Goal: Task Accomplishment & Management: Manage account settings

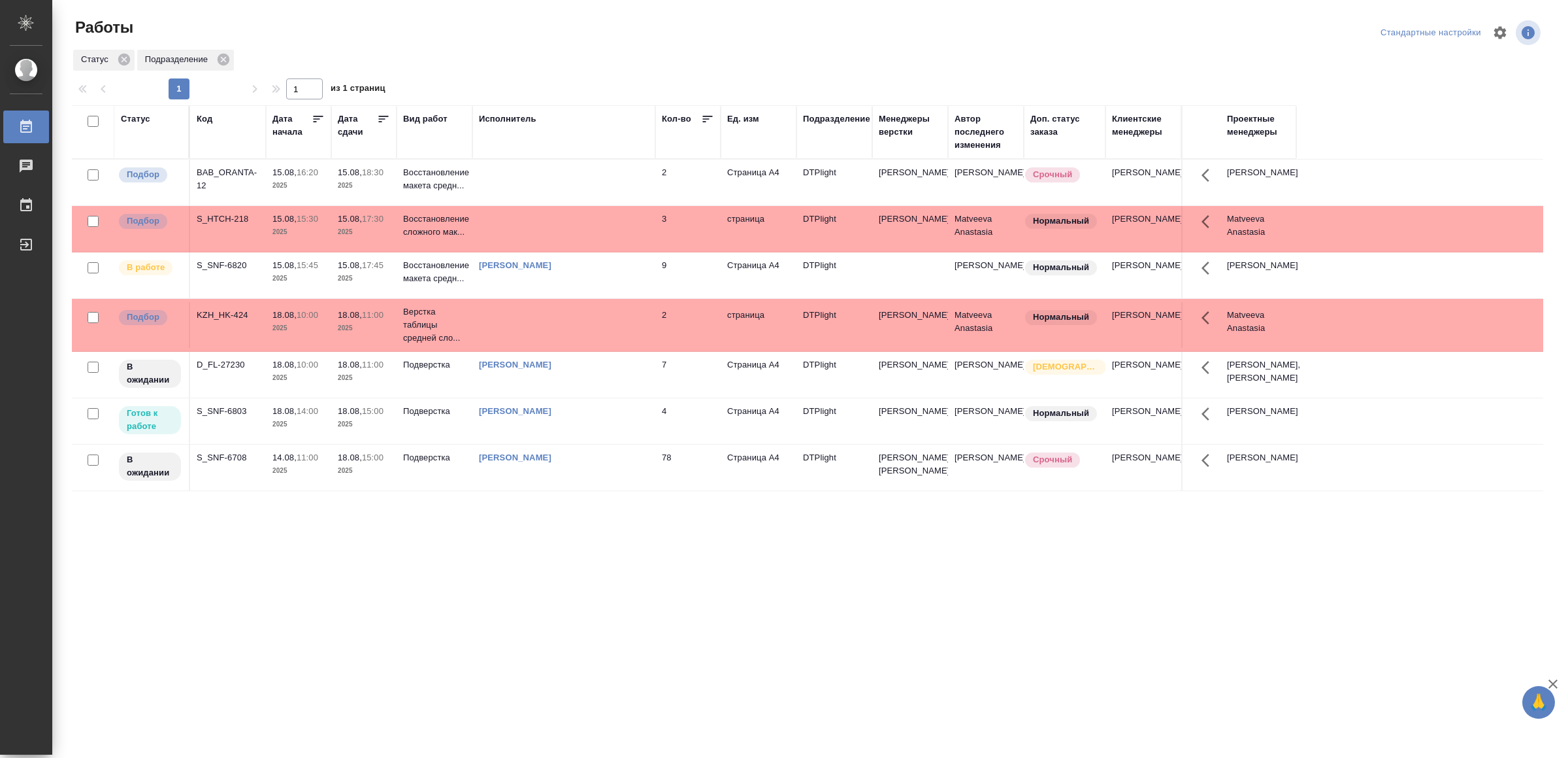
click at [503, 188] on td at bounding box center [564, 182] width 183 height 46
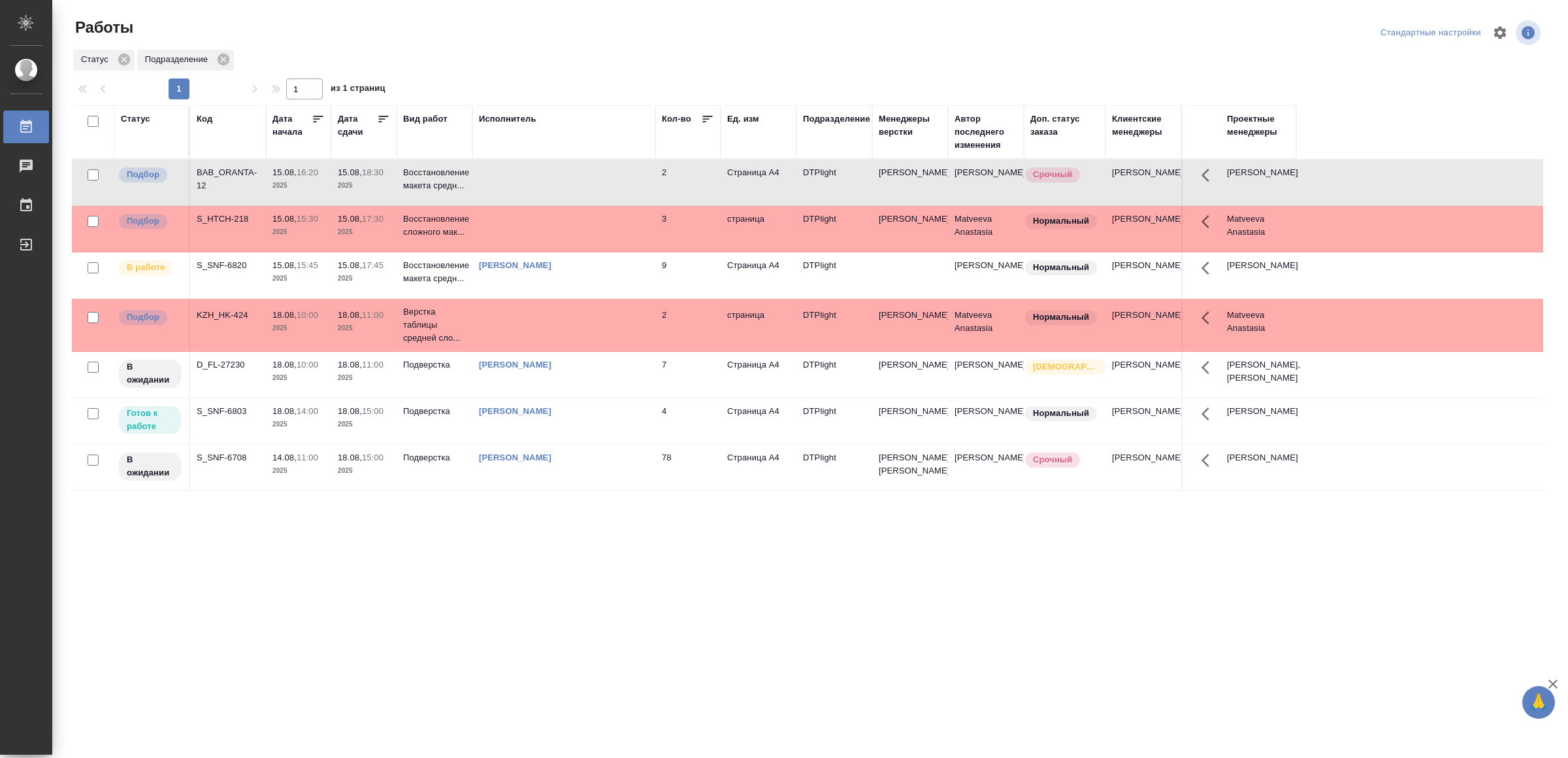
click at [503, 188] on td at bounding box center [564, 182] width 183 height 46
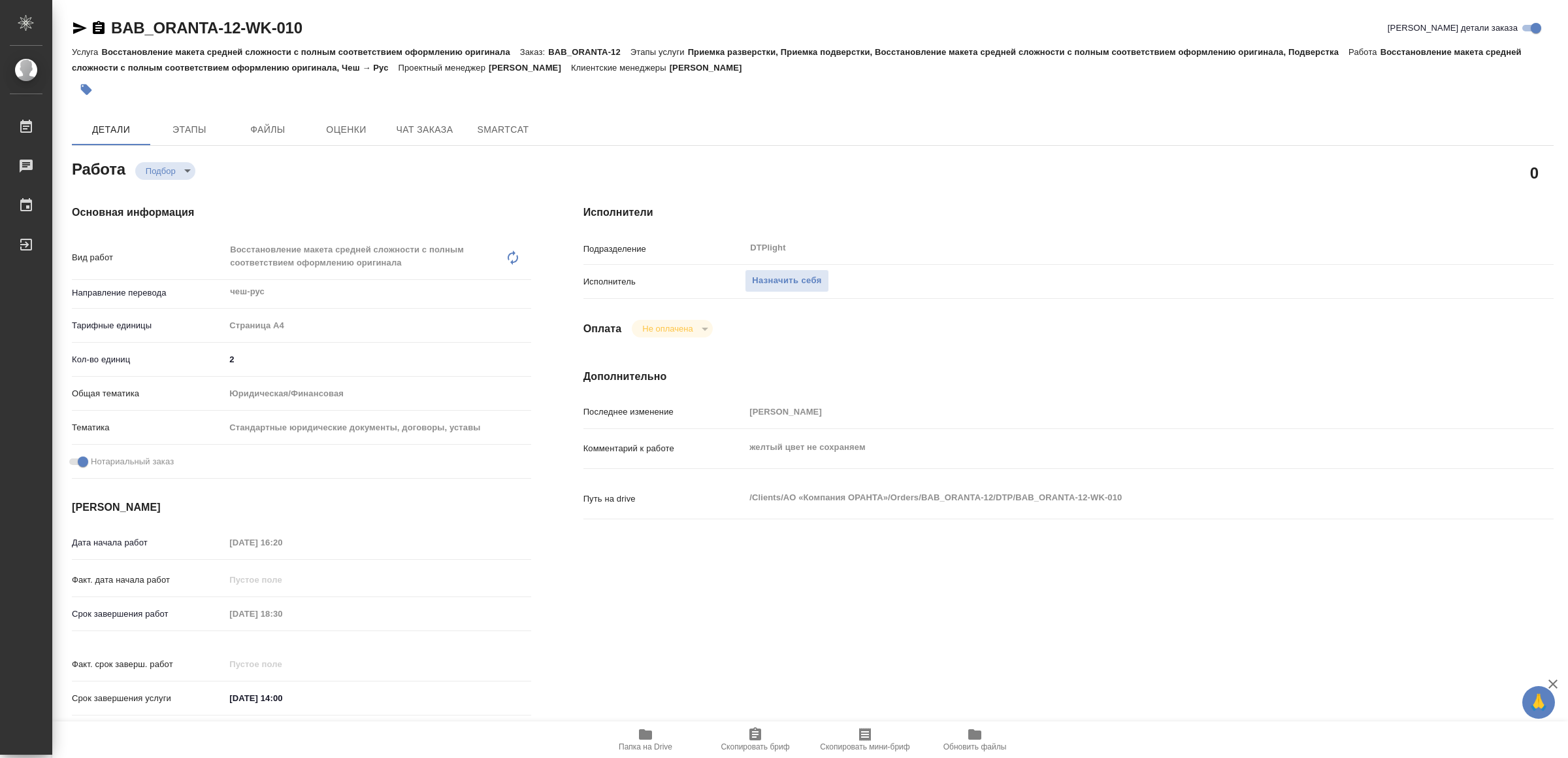
click at [643, 732] on icon "button" at bounding box center [646, 734] width 13 height 10
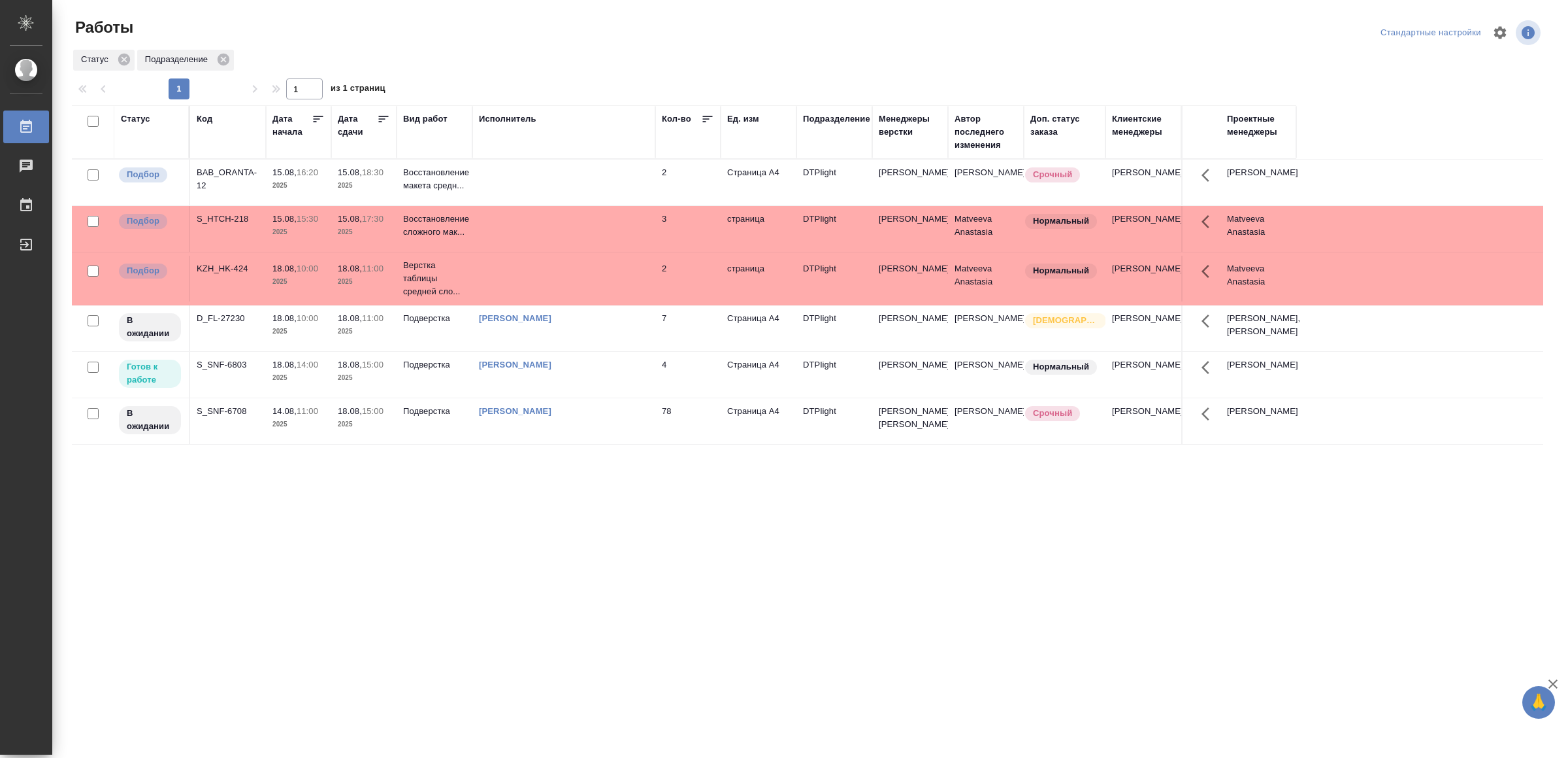
click at [621, 205] on td "[PERSON_NAME]" at bounding box center [564, 182] width 183 height 46
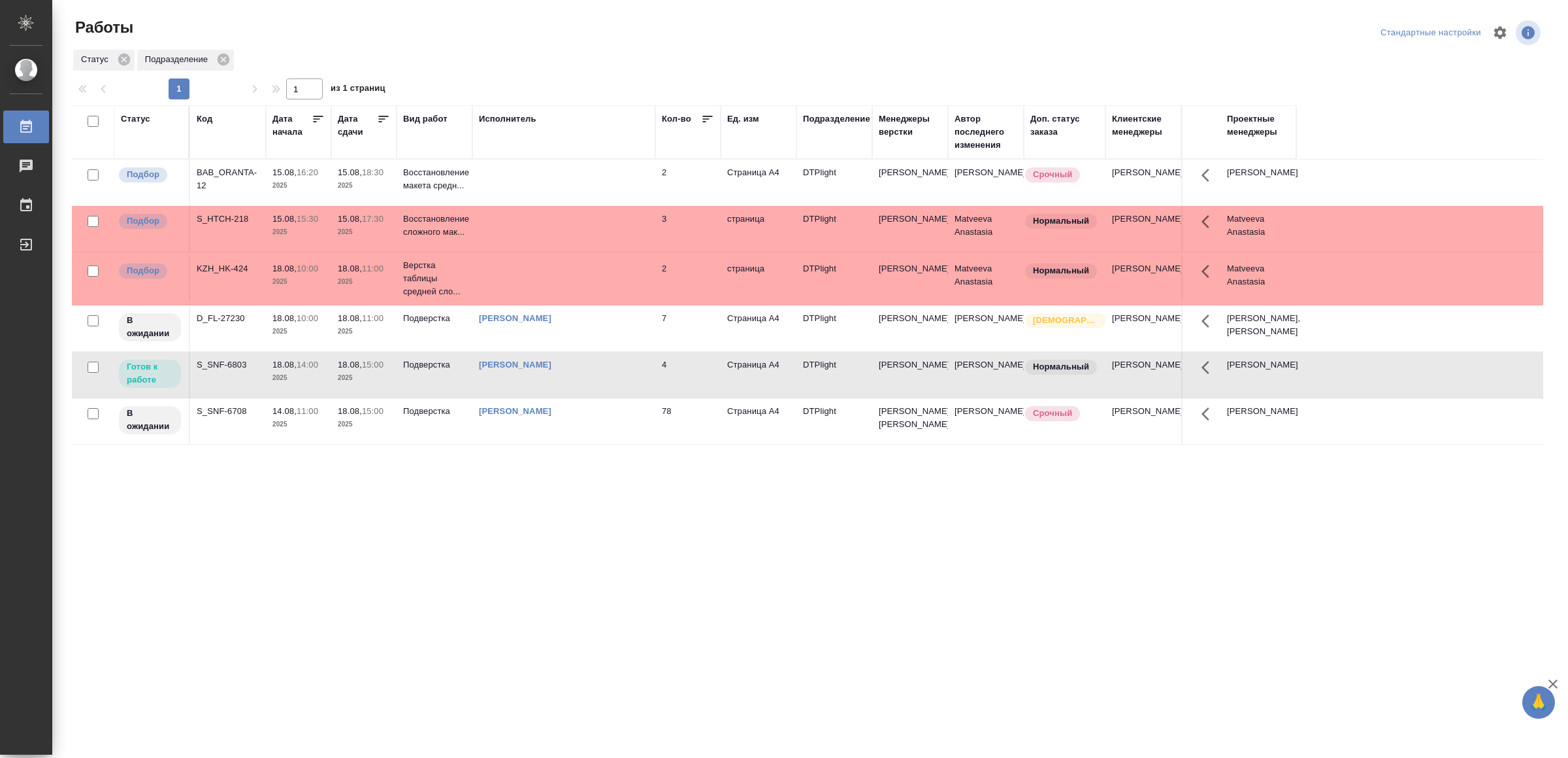
click at [621, 205] on td "[PERSON_NAME]" at bounding box center [564, 182] width 183 height 46
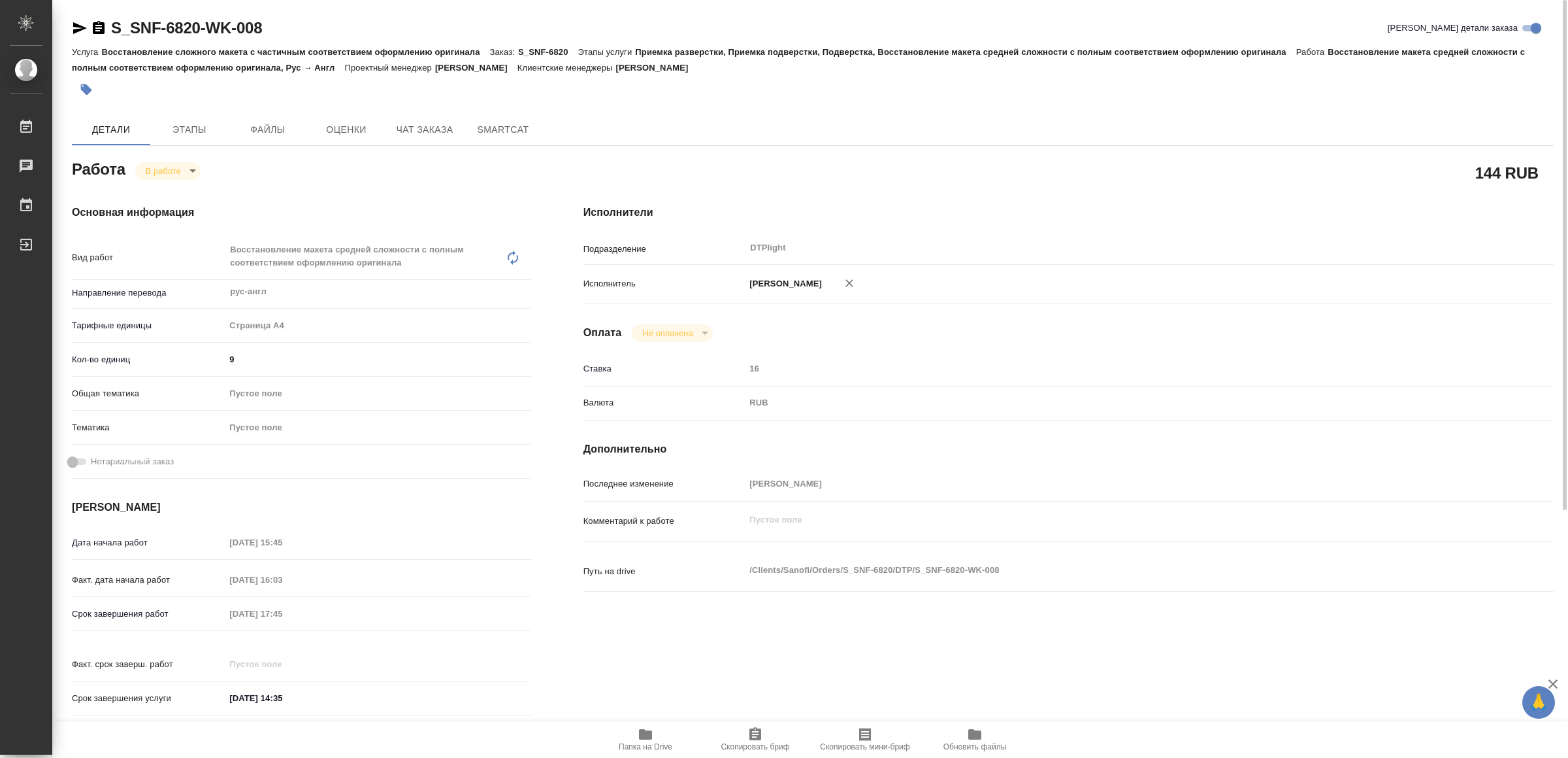
click at [77, 22] on icon "button" at bounding box center [79, 28] width 16 height 16
click at [177, 177] on body "🙏 .cls-1 fill:#fff; AWATERA Yamkovenko Vera Работы 0 Чаты График Выйти S_SNF-68…" at bounding box center [784, 379] width 1568 height 758
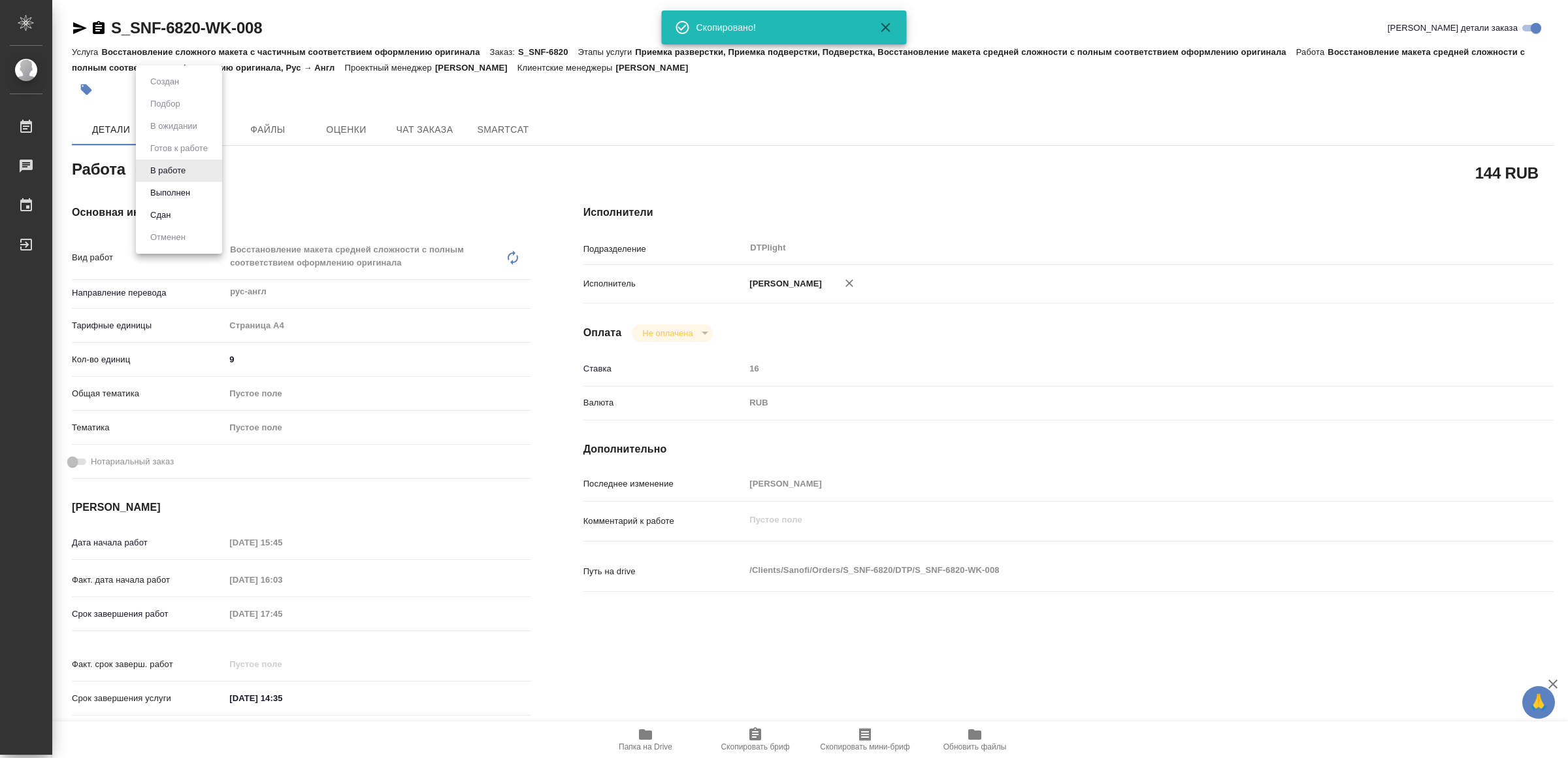
click at [177, 213] on li "Сдан" at bounding box center [179, 215] width 86 height 22
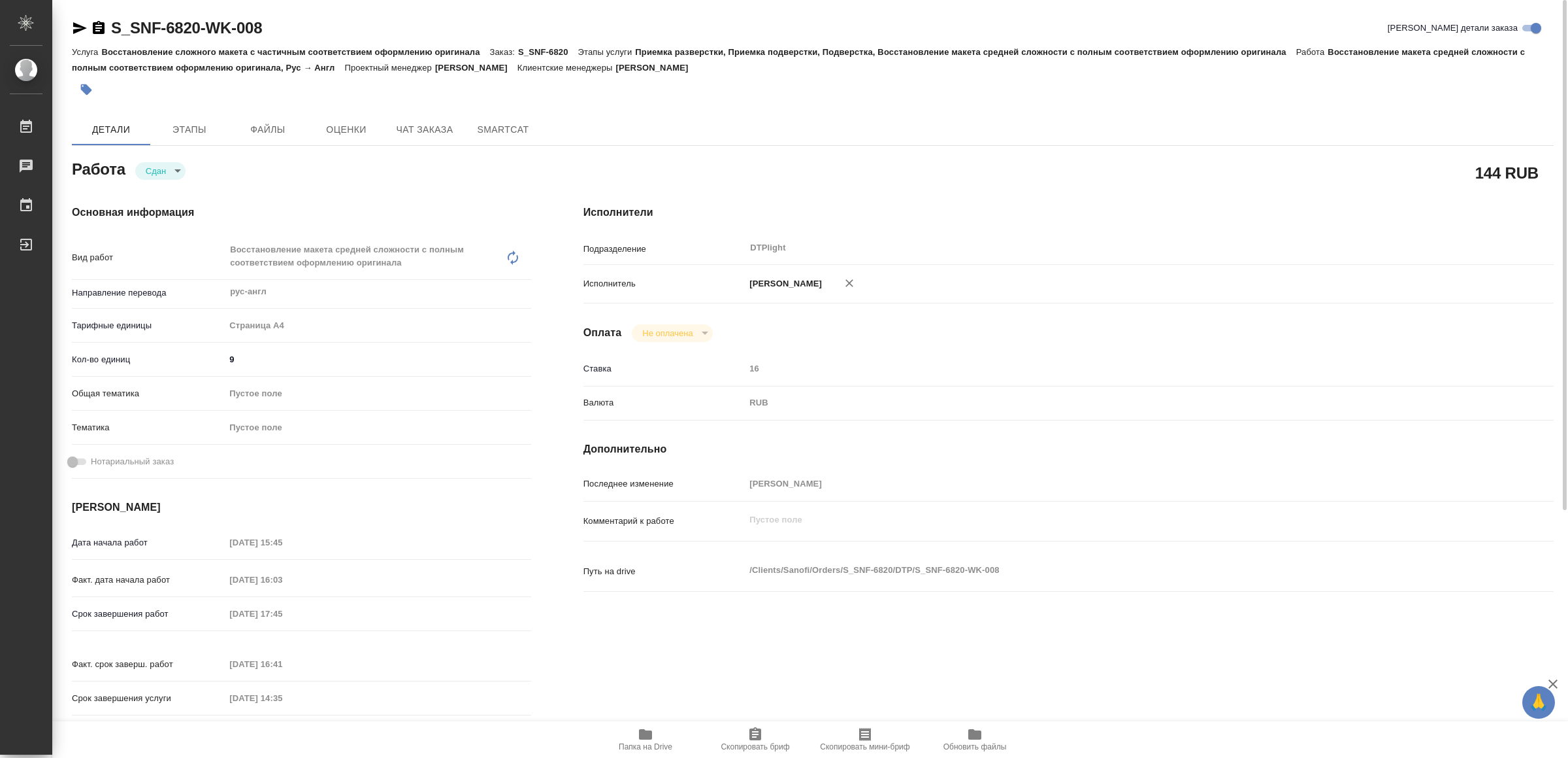
type textarea "x"
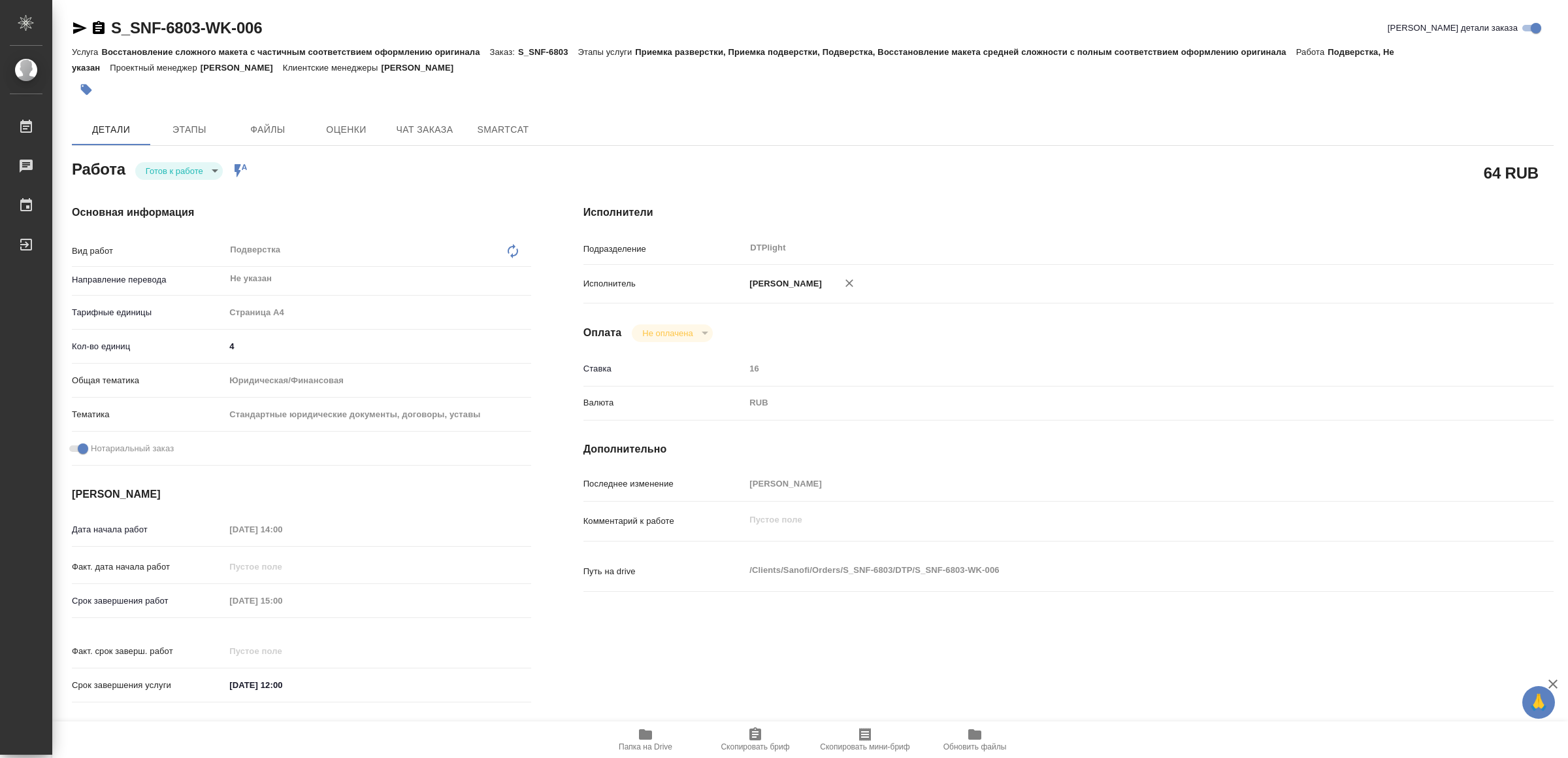
click at [73, 22] on icon "button" at bounding box center [80, 28] width 13 height 12
click at [197, 166] on body "🙏 .cls-1 fill:#fff; AWATERA Yamkovenko Vera Работы 0 Чаты График Выйти S_SNF-68…" at bounding box center [784, 379] width 1568 height 758
click at [197, 167] on li "В работе" at bounding box center [181, 171] width 92 height 22
click at [641, 736] on icon "button" at bounding box center [646, 734] width 13 height 10
type textarea "x"
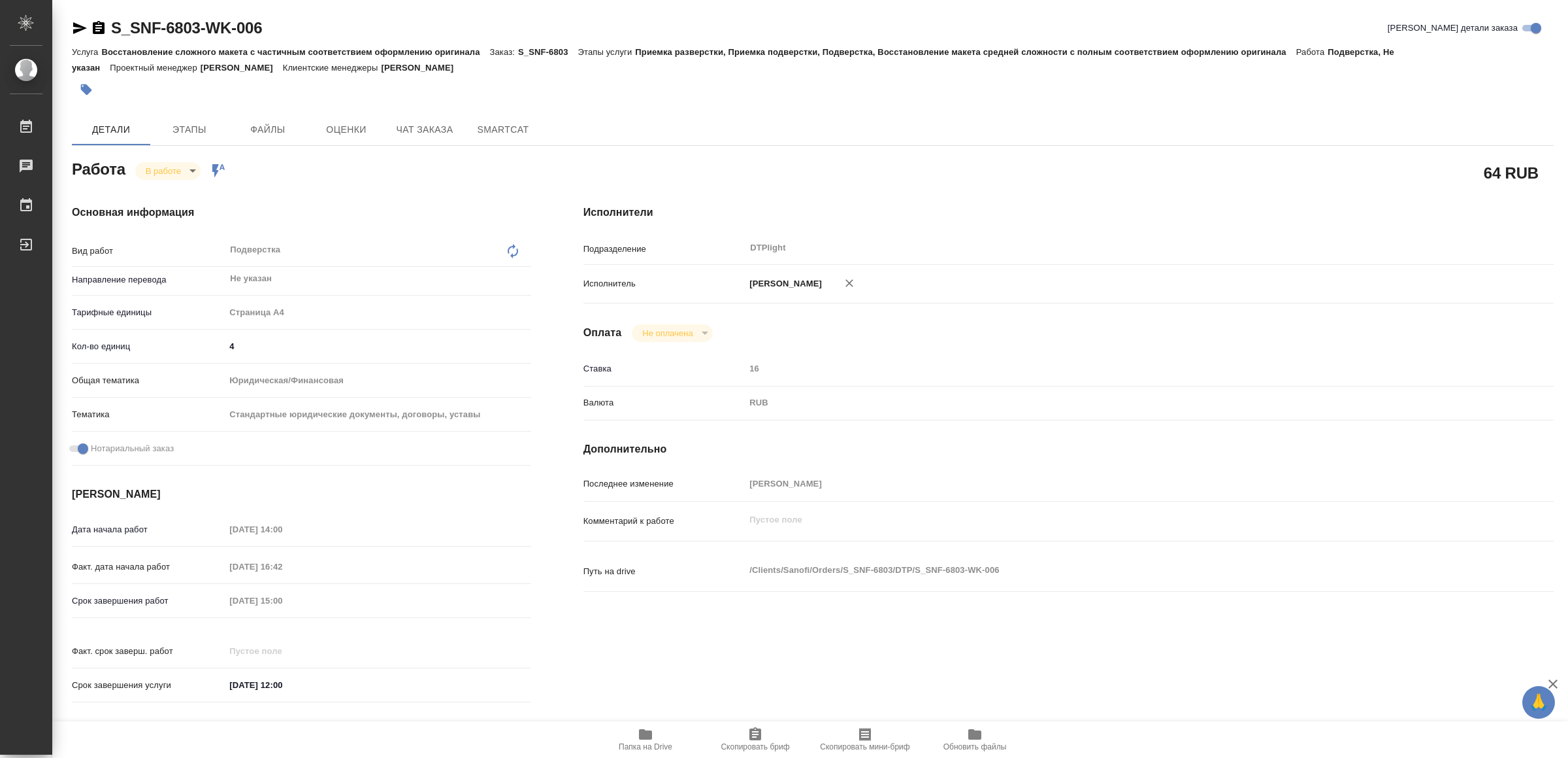
type textarea "x"
click at [75, 26] on icon "button" at bounding box center [80, 28] width 13 height 12
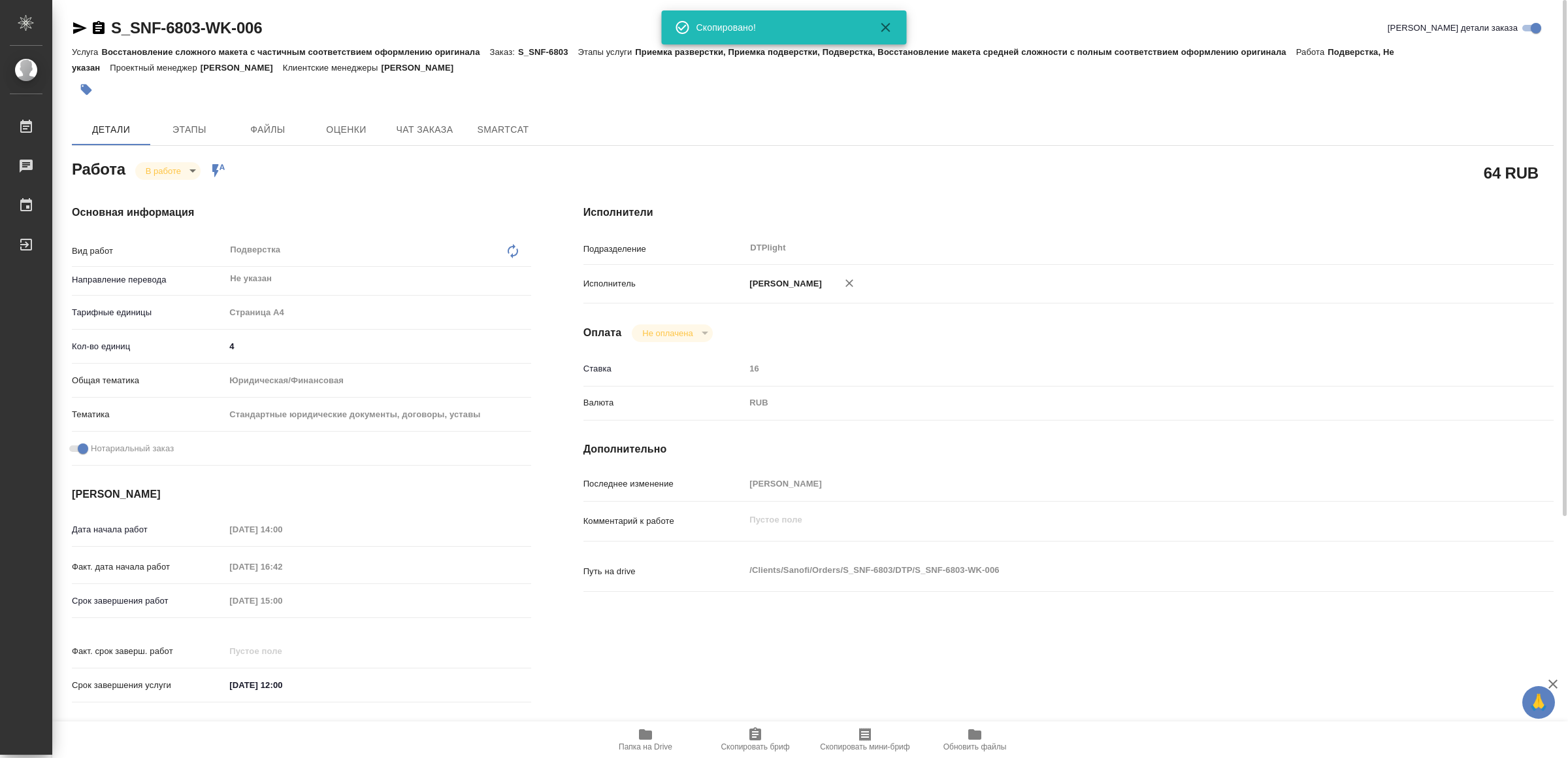
click at [169, 173] on body "🙏 .cls-1 fill:#fff; AWATERA Yamkovenko Vera Работы 0 Чаты График Выйти S_SNF-68…" at bounding box center [784, 379] width 1568 height 758
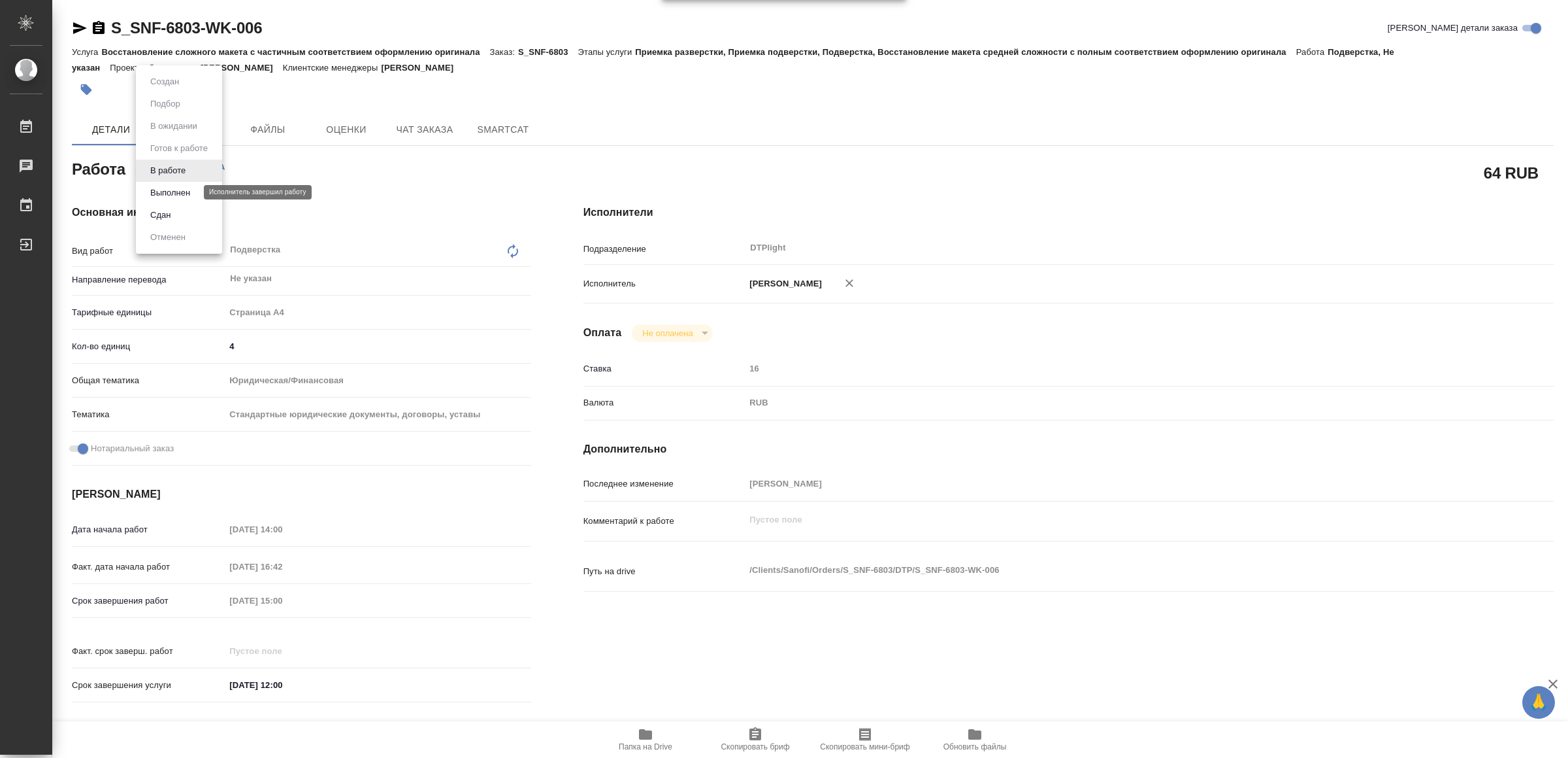
click at [189, 196] on button "Выполнен" at bounding box center [170, 192] width 48 height 14
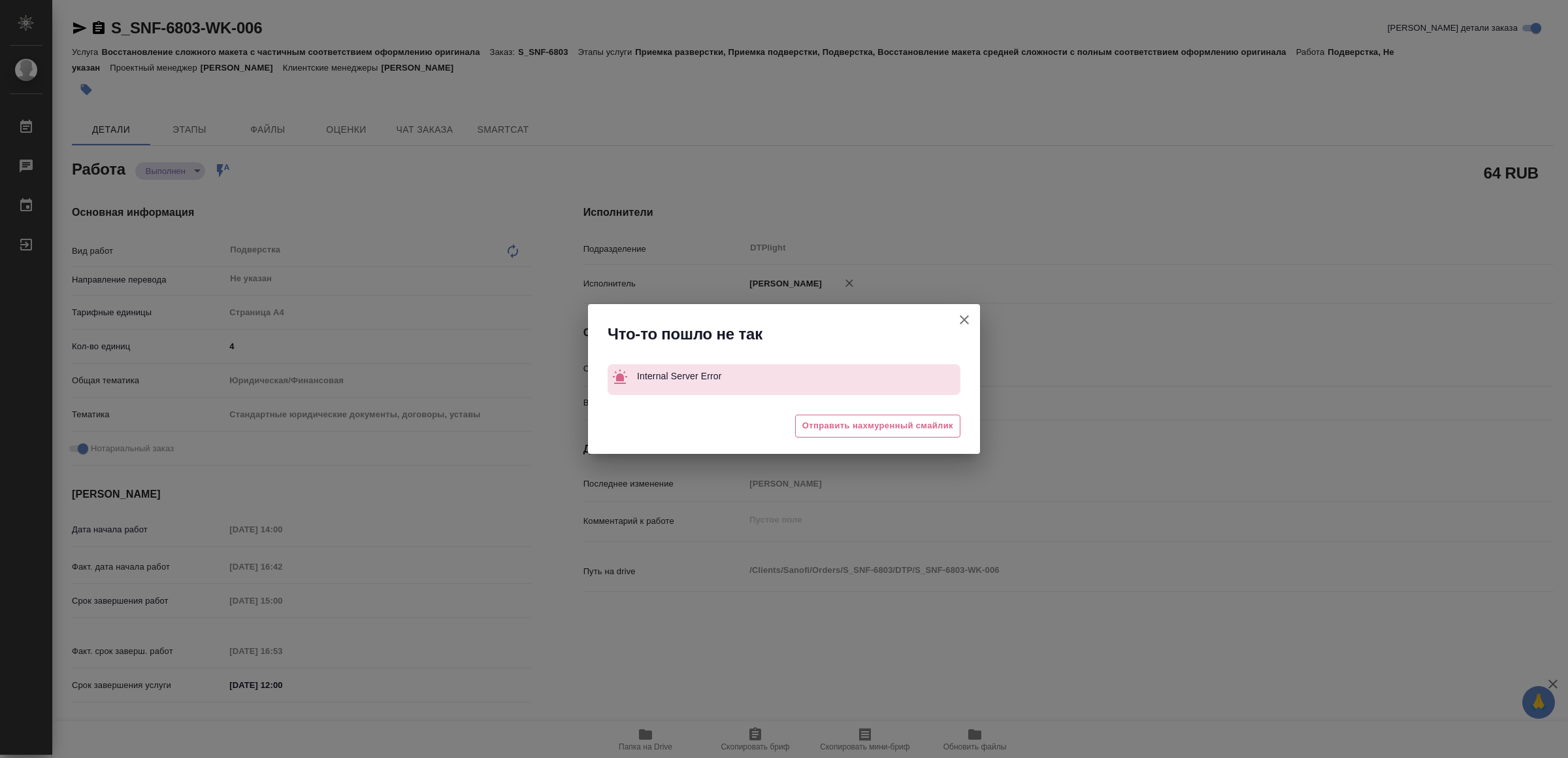
type textarea "x"
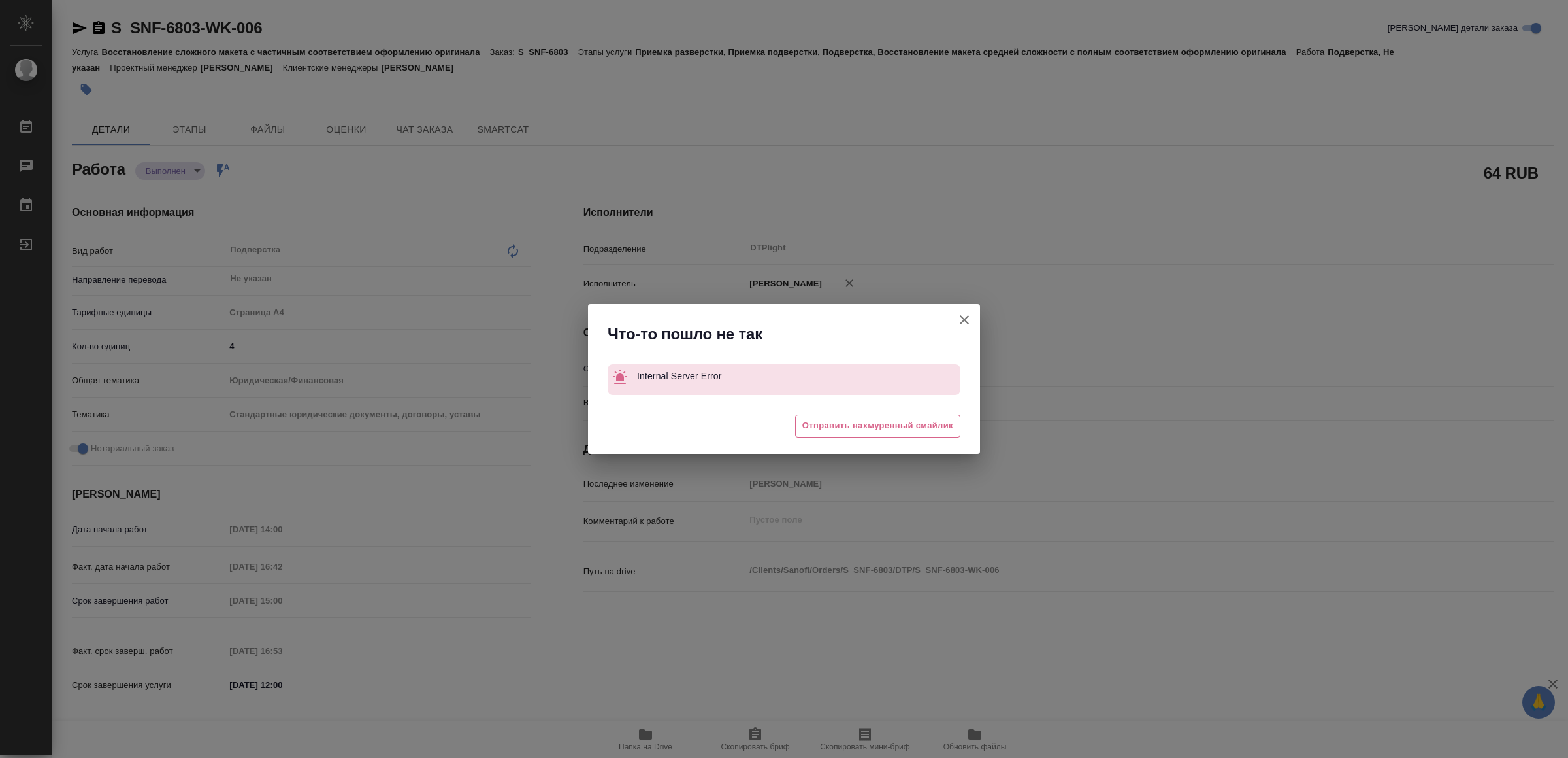
type textarea "x"
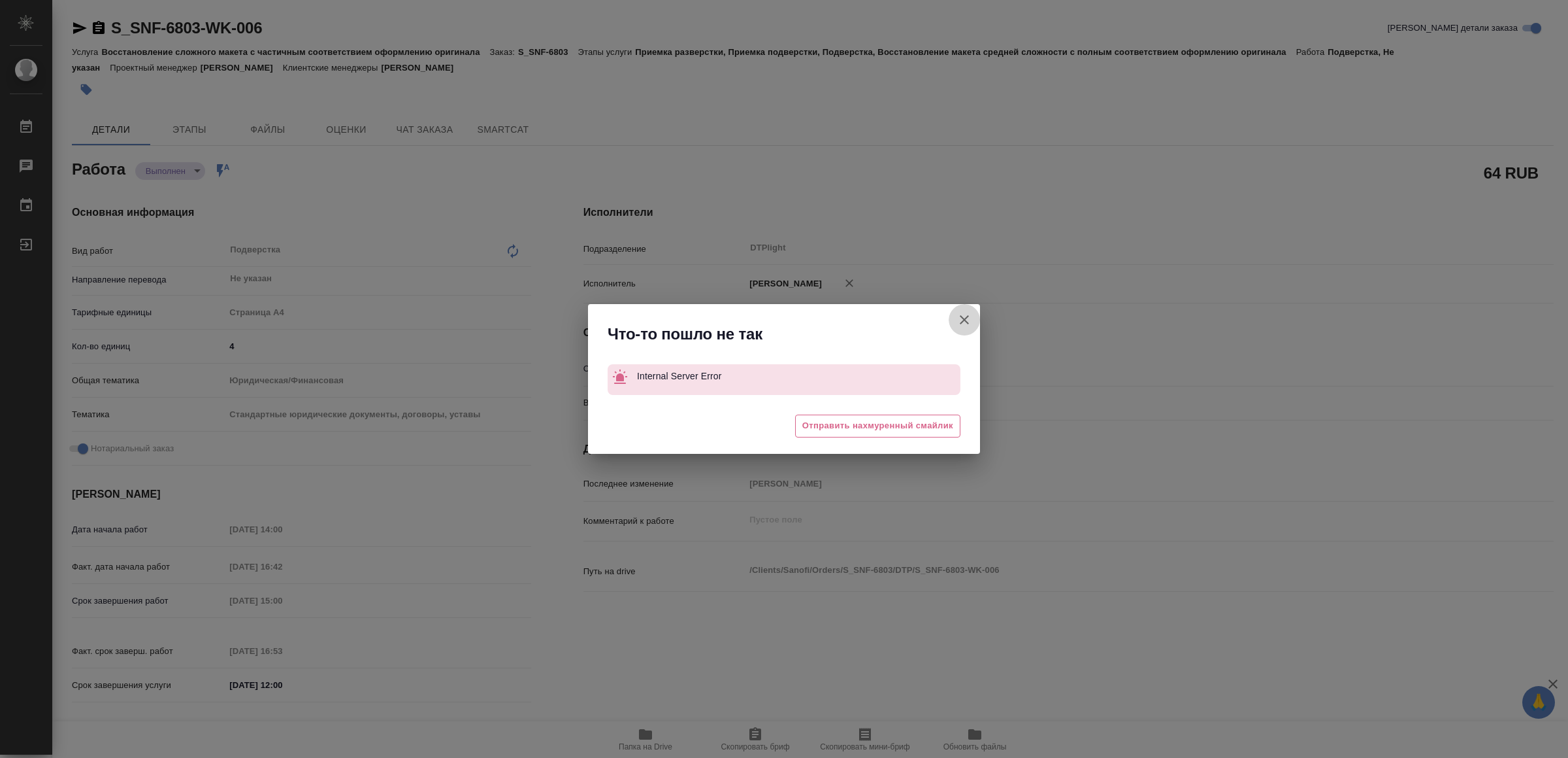
click at [960, 314] on icon "button" at bounding box center [964, 319] width 16 height 16
type textarea "x"
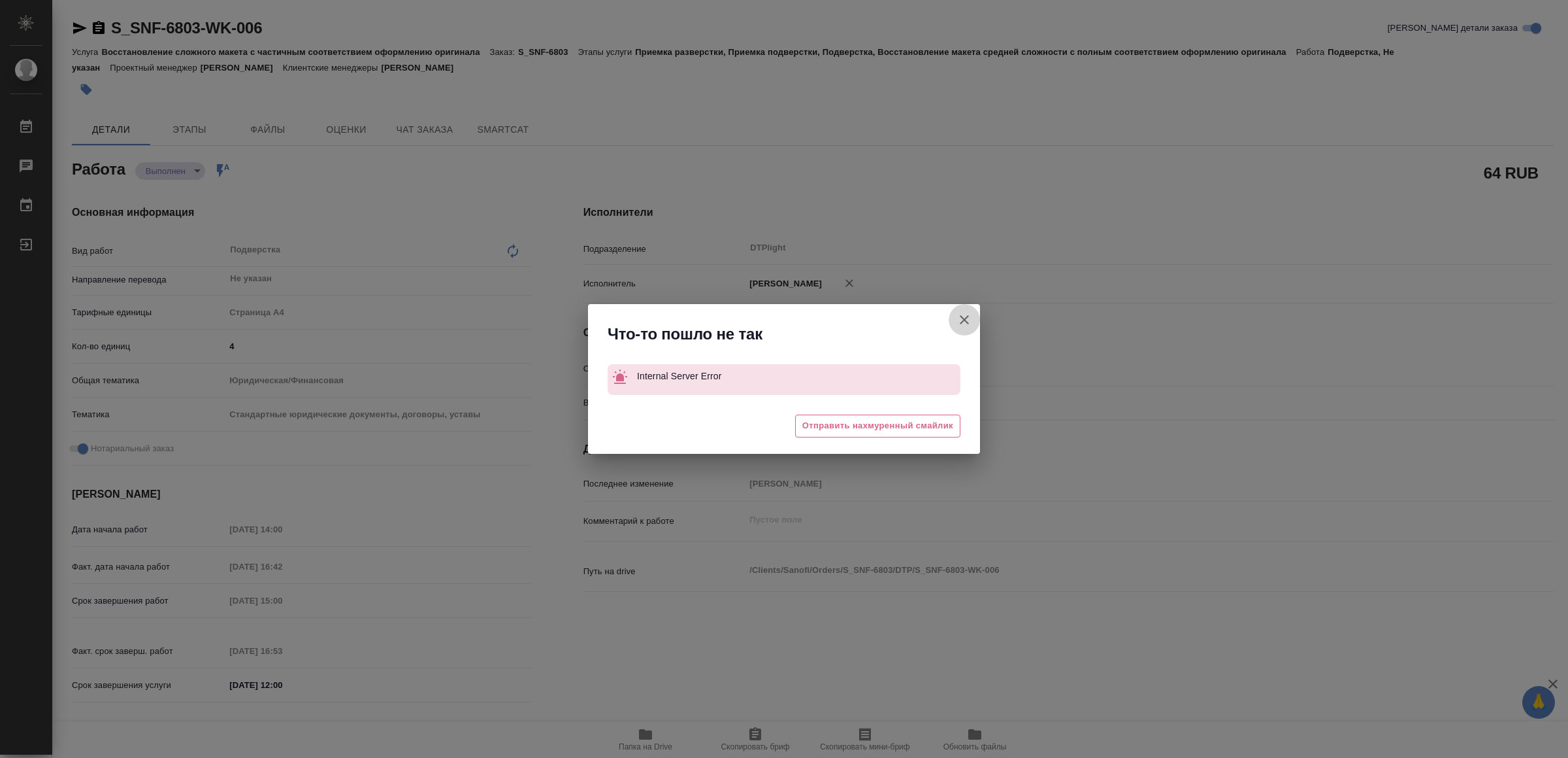
type textarea "x"
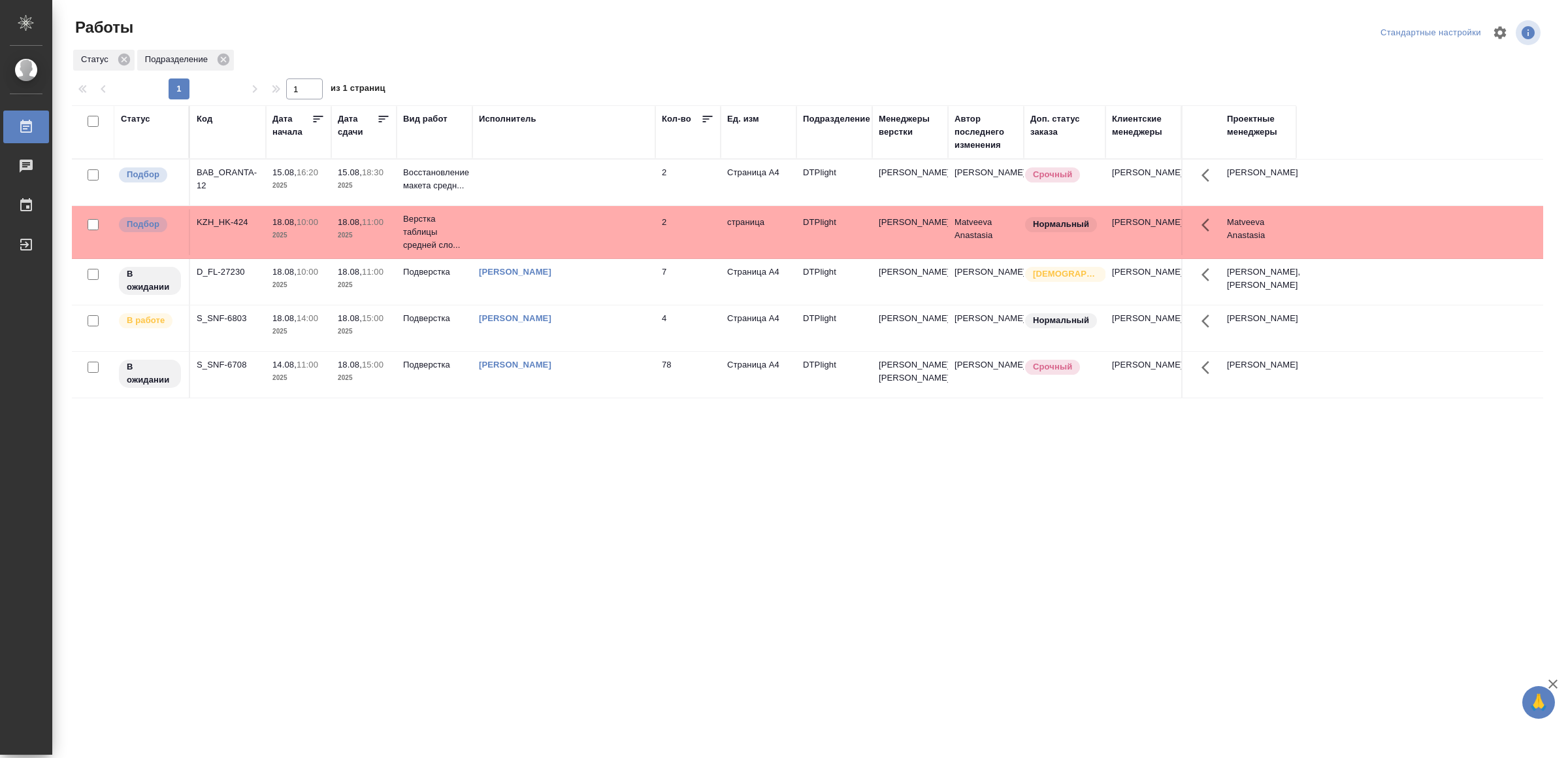
click at [594, 205] on td "[PERSON_NAME]" at bounding box center [564, 182] width 183 height 46
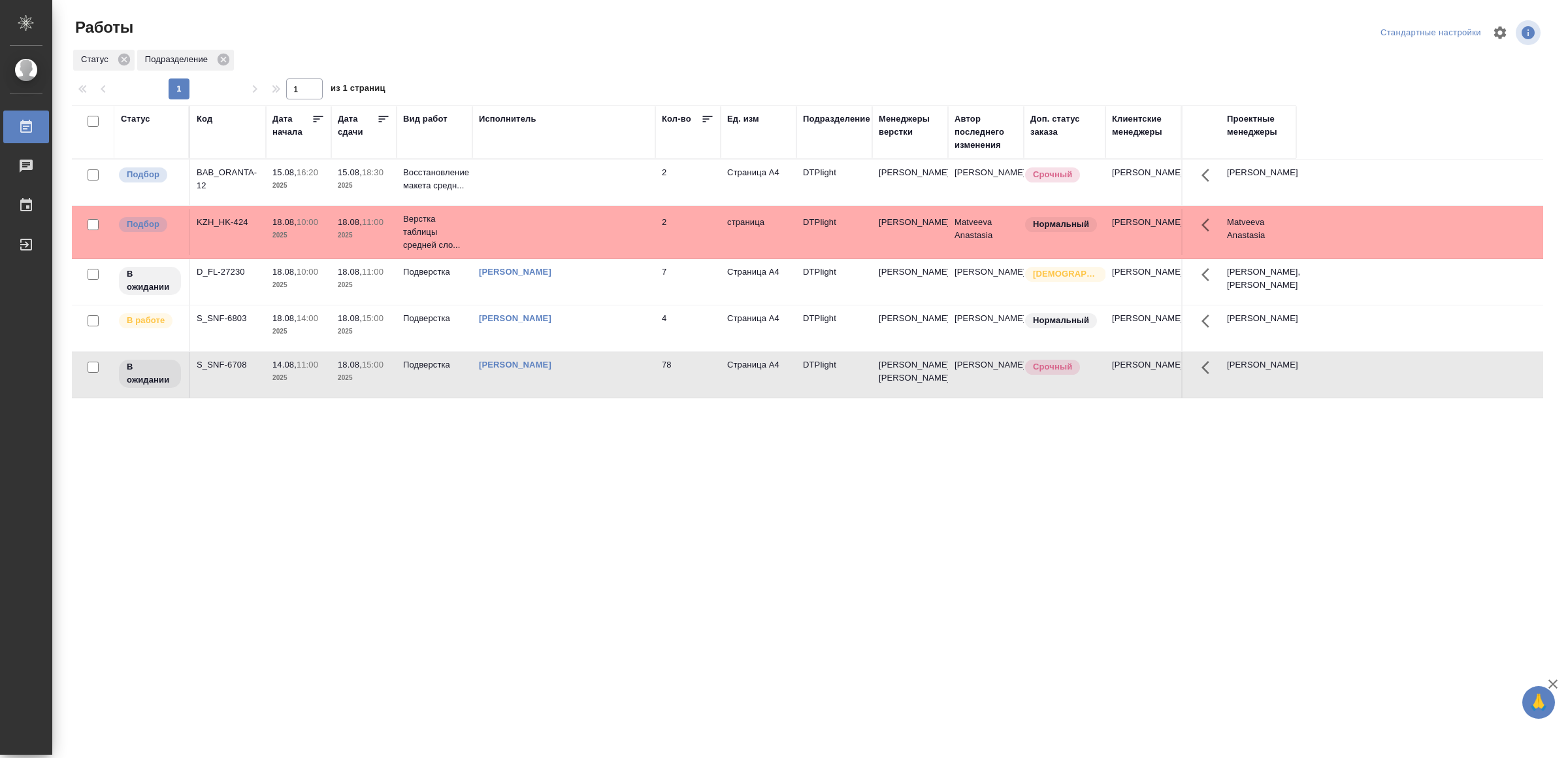
click at [594, 205] on td "[PERSON_NAME]" at bounding box center [564, 182] width 183 height 46
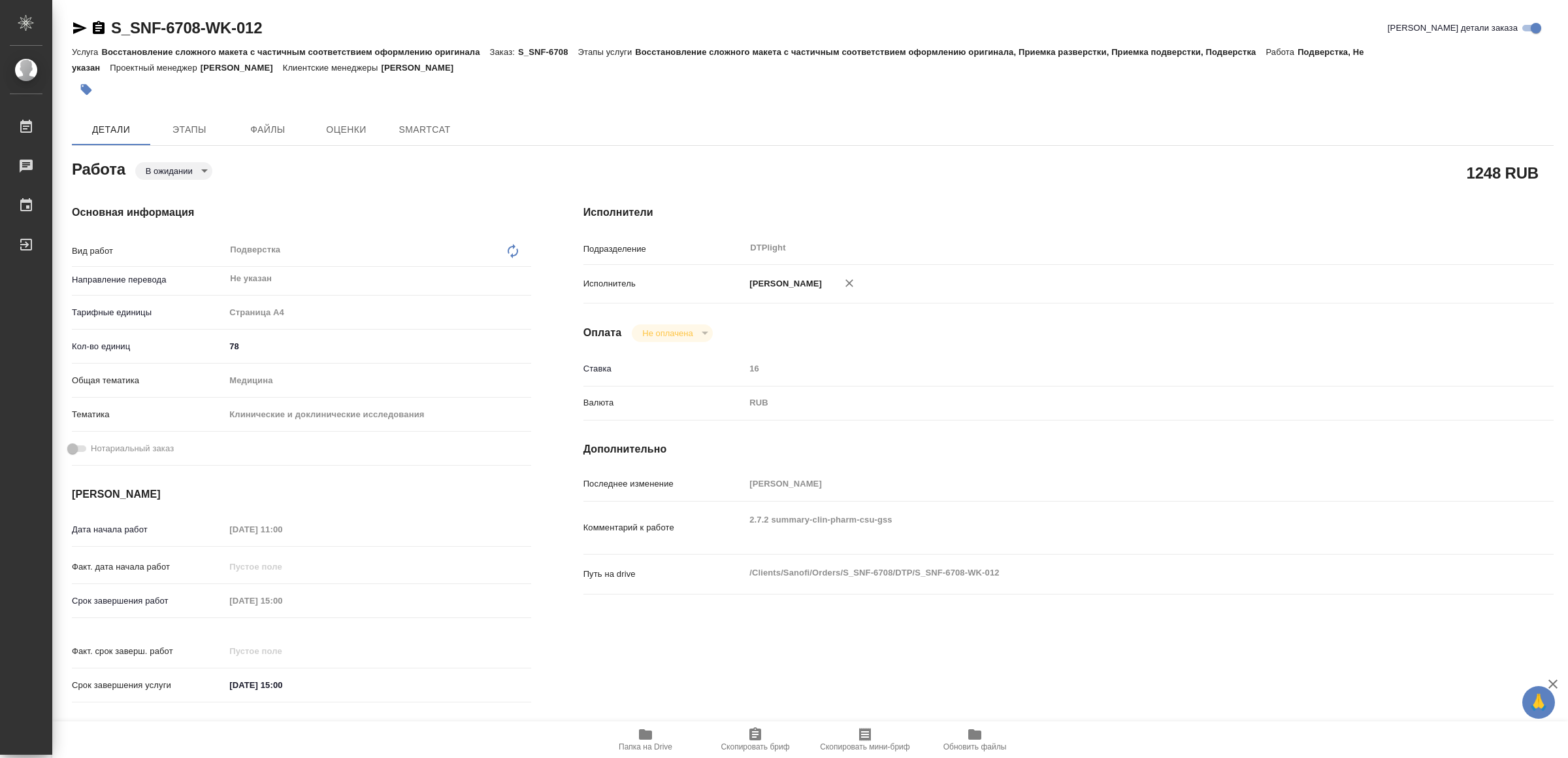
type textarea "x"
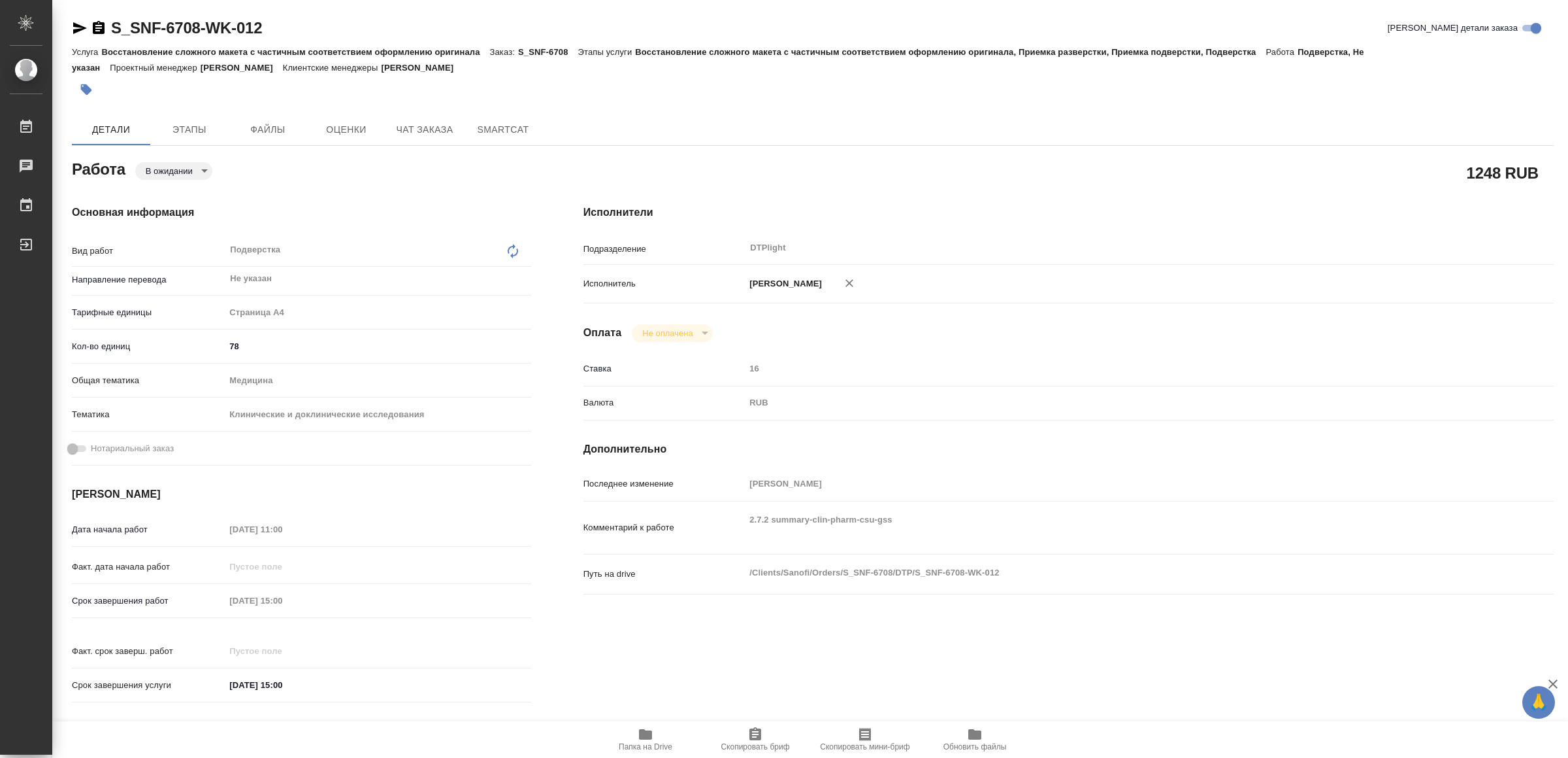
type textarea "x"
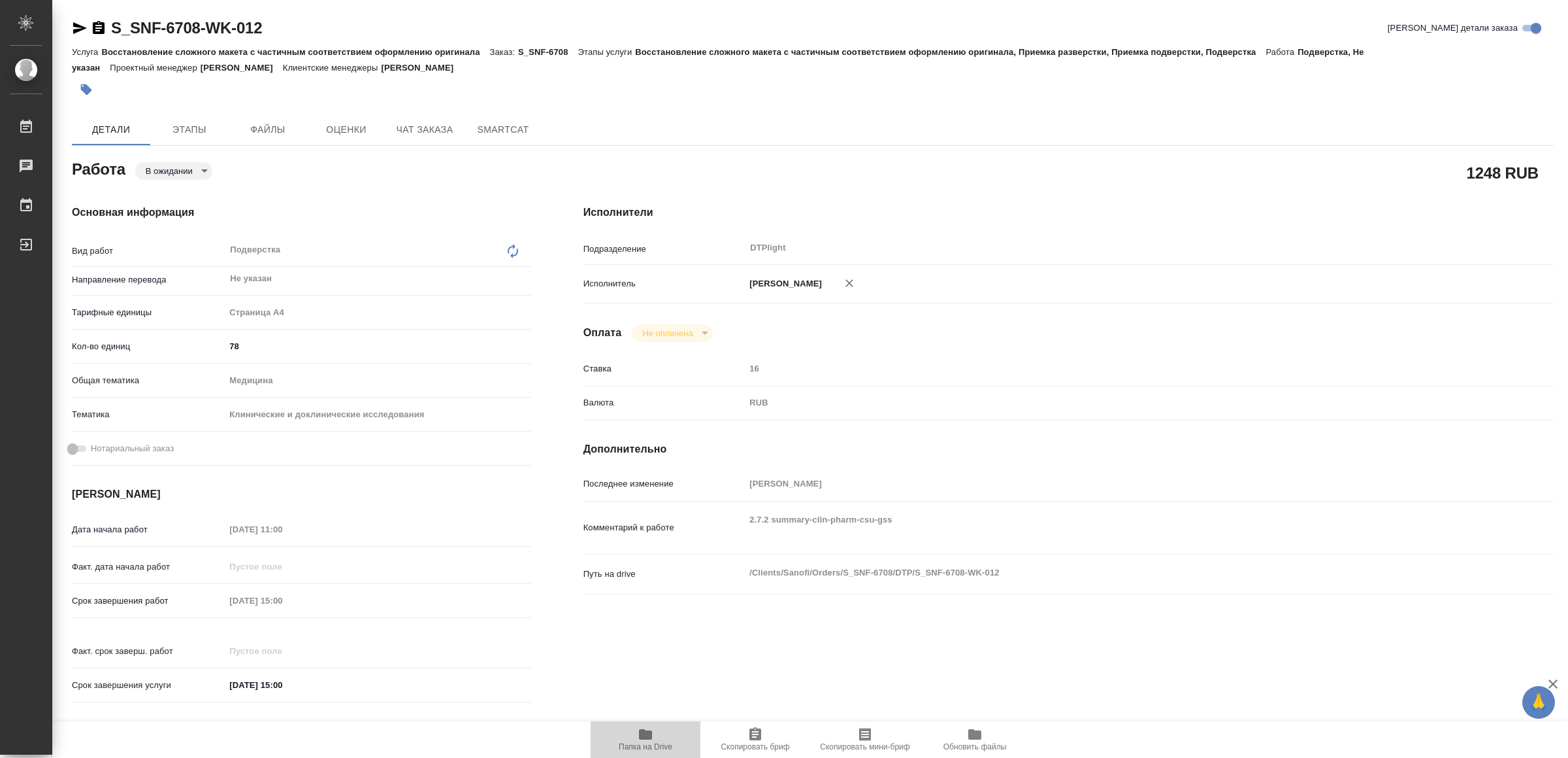
click at [633, 736] on span "Папка на Drive" at bounding box center [646, 739] width 94 height 25
type textarea "x"
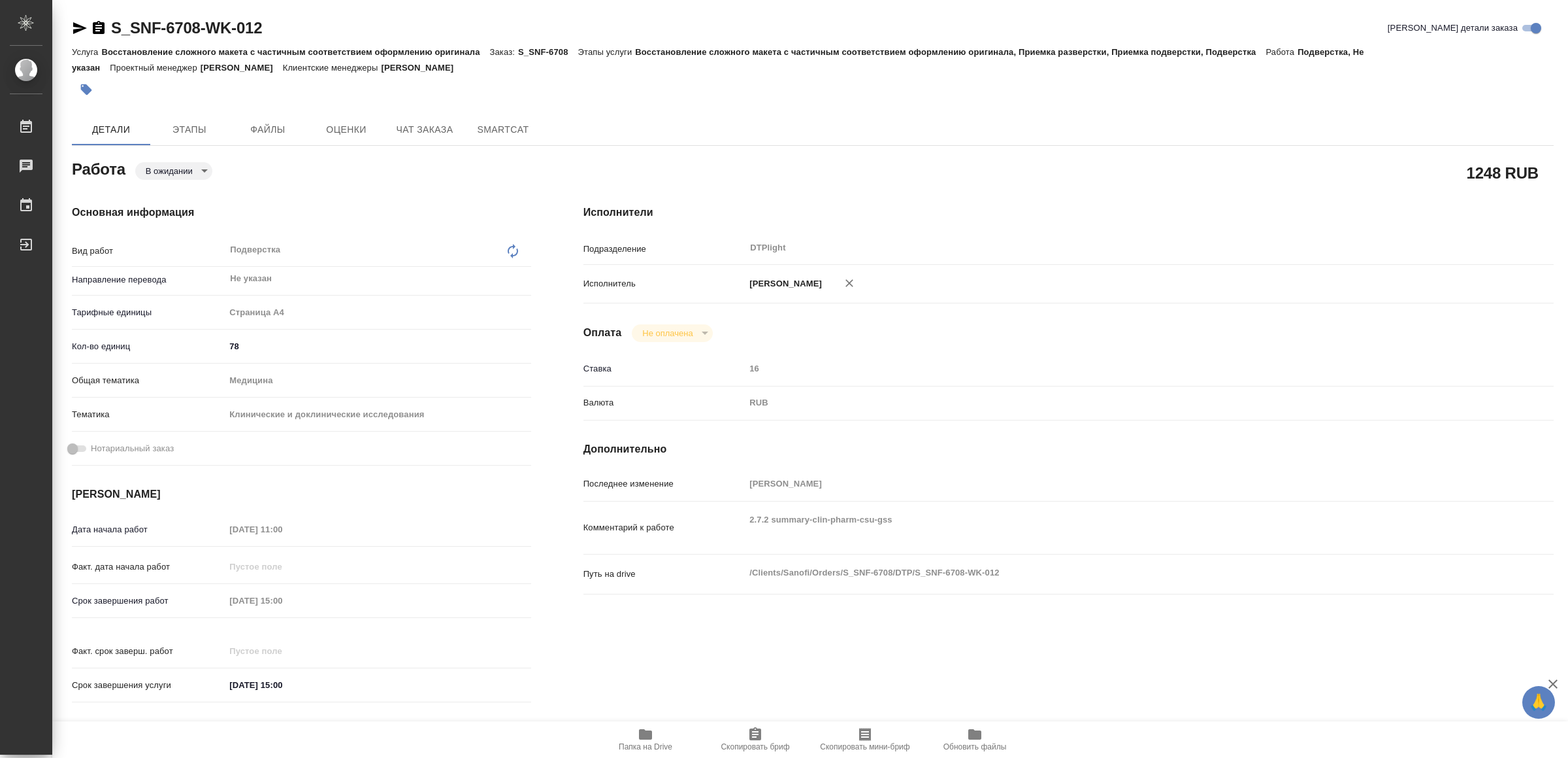
type textarea "x"
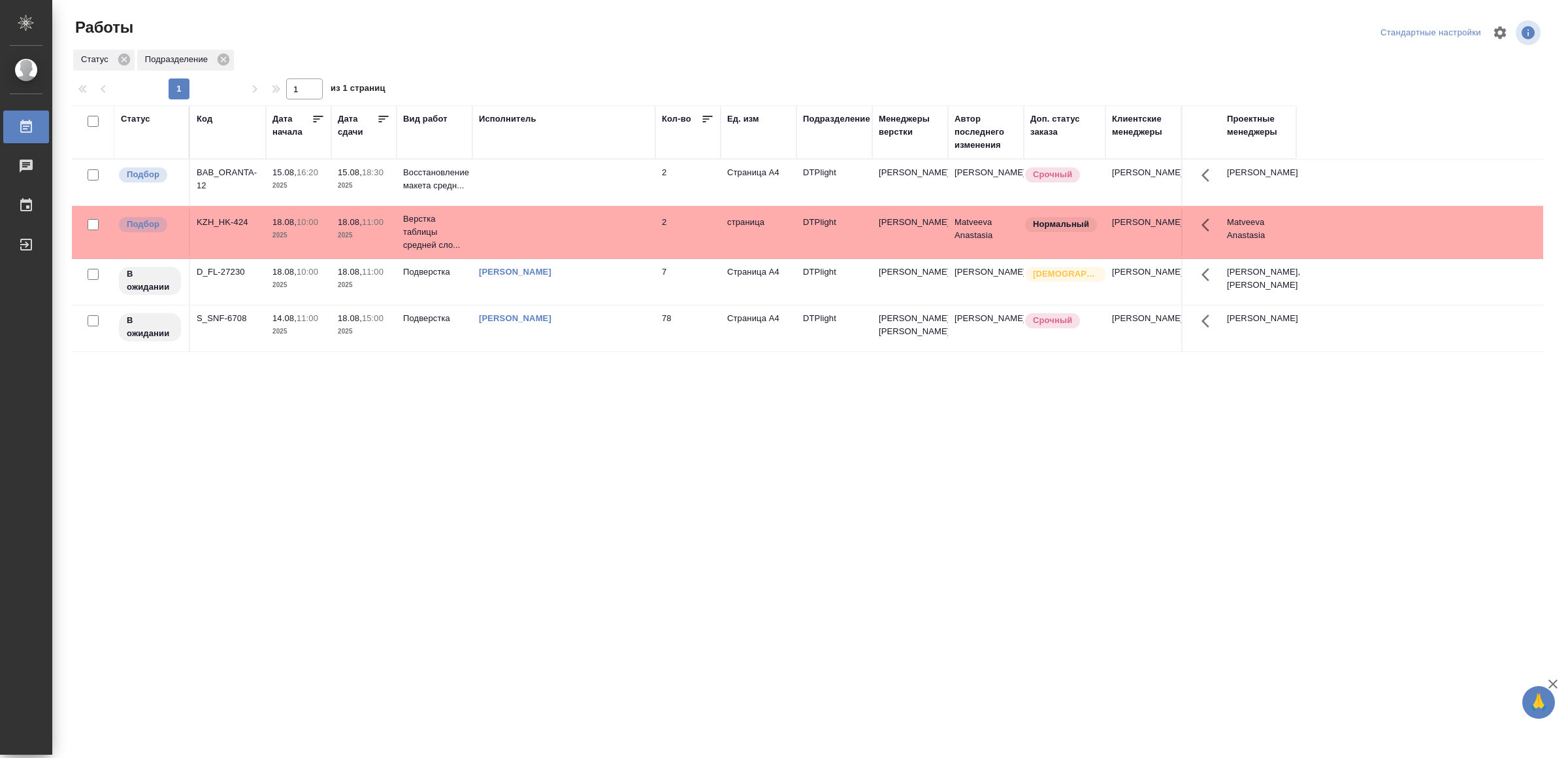
click at [594, 166] on div "[PERSON_NAME]" at bounding box center [564, 166] width 170 height 0
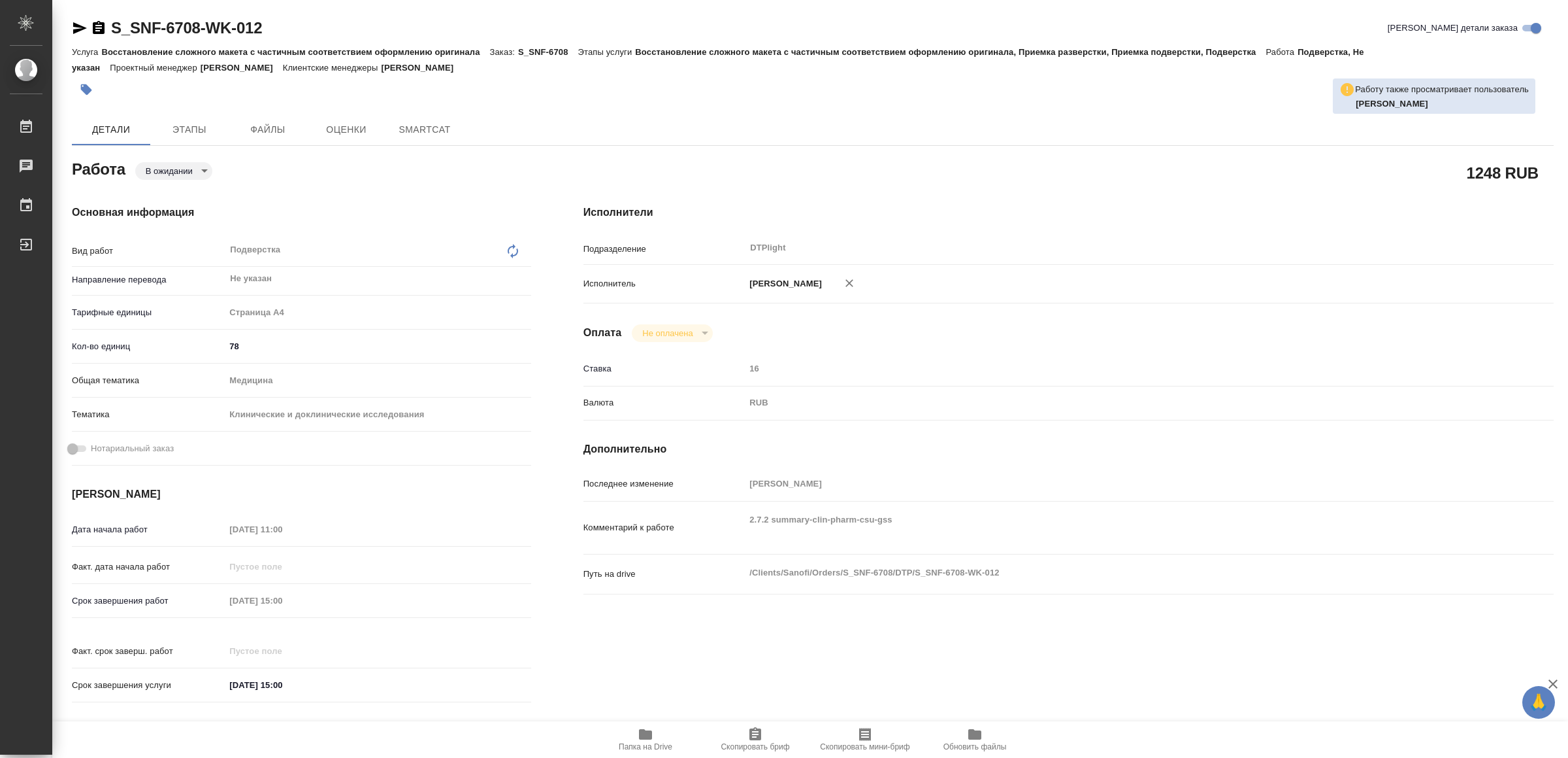
type textarea "x"
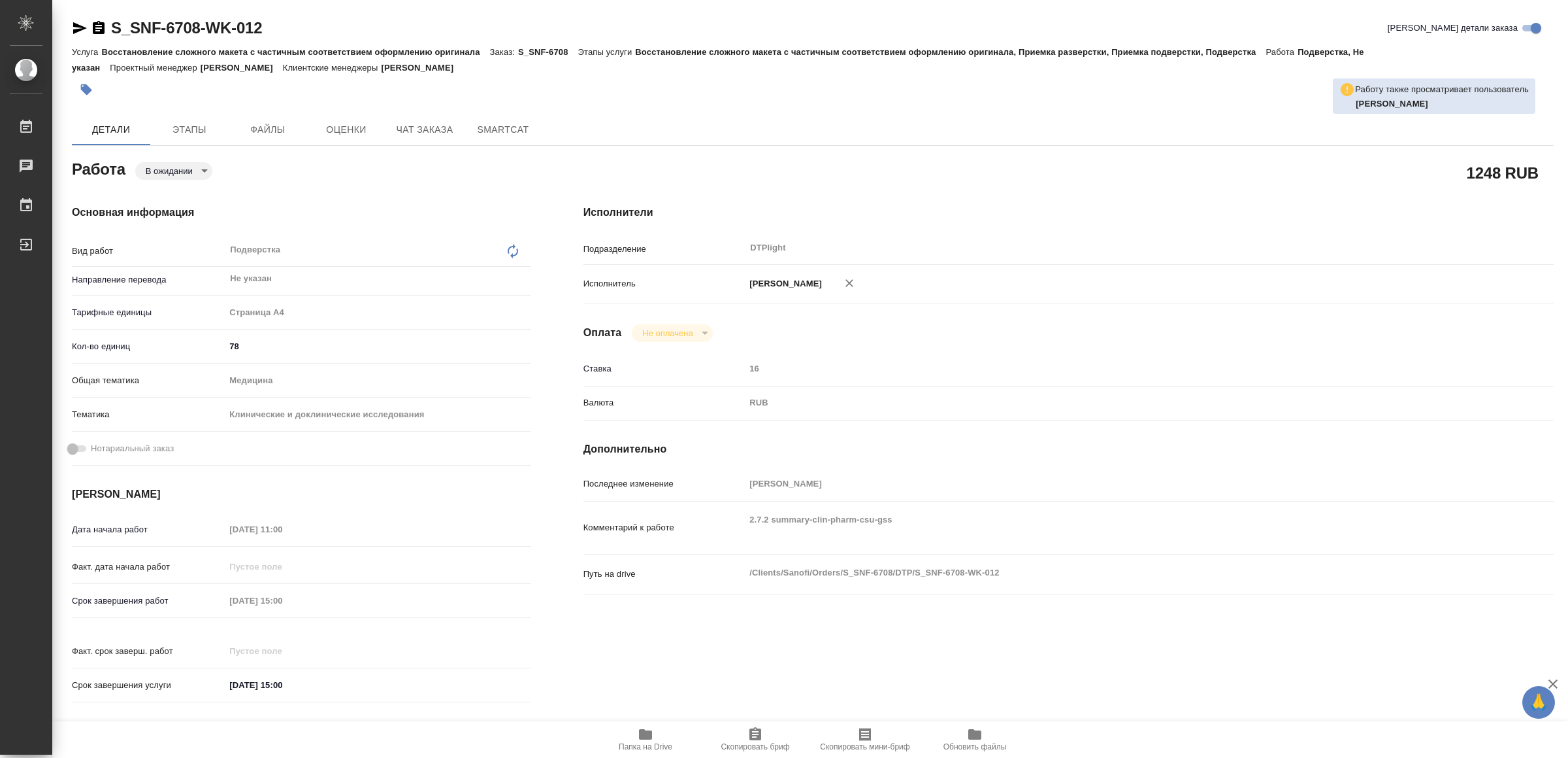
click at [631, 742] on span "Папка на Drive" at bounding box center [646, 747] width 54 height 9
type textarea "x"
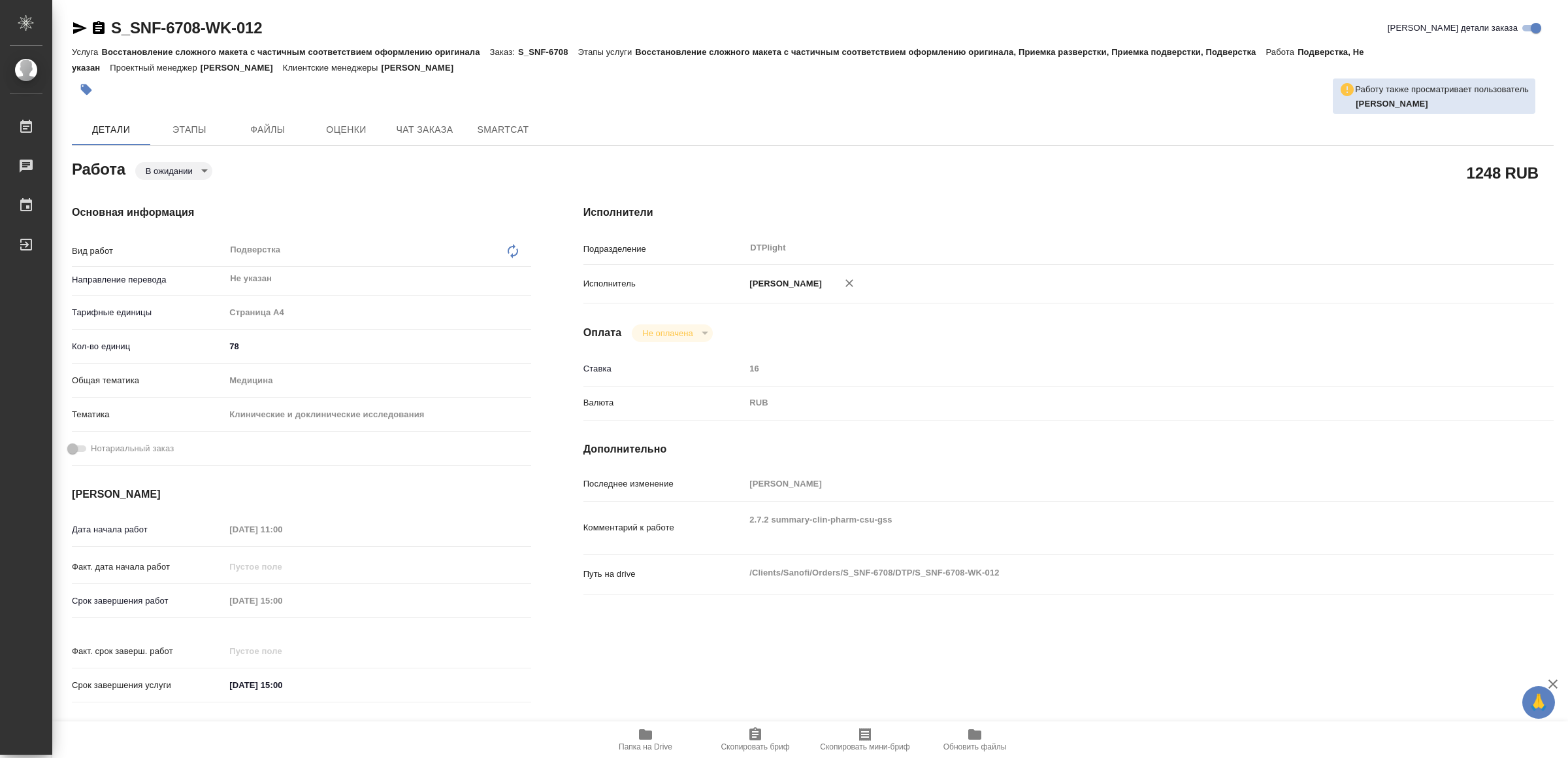
type textarea "x"
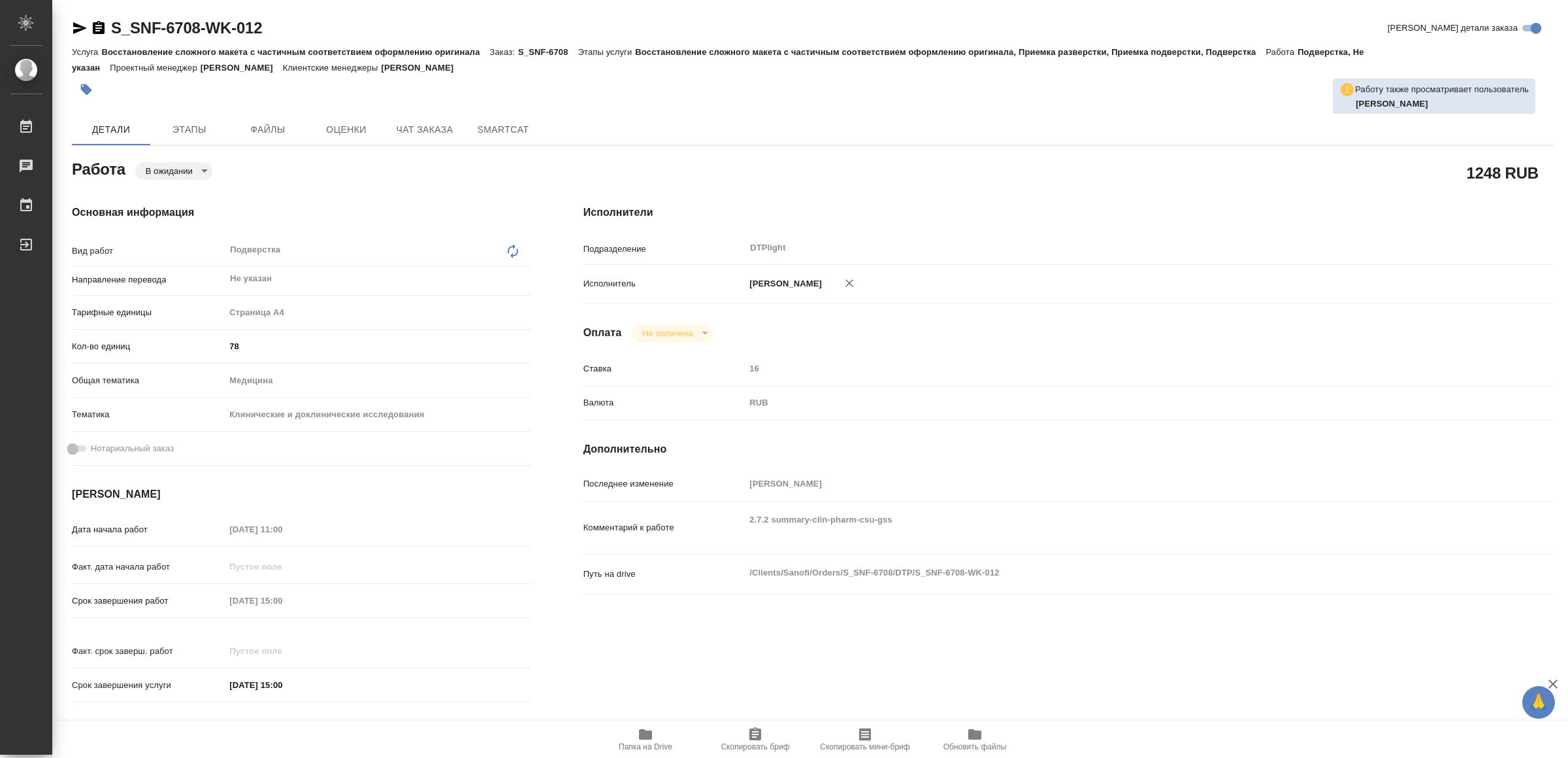
type textarea "x"
click at [77, 24] on icon "button" at bounding box center [80, 28] width 13 height 12
type textarea "x"
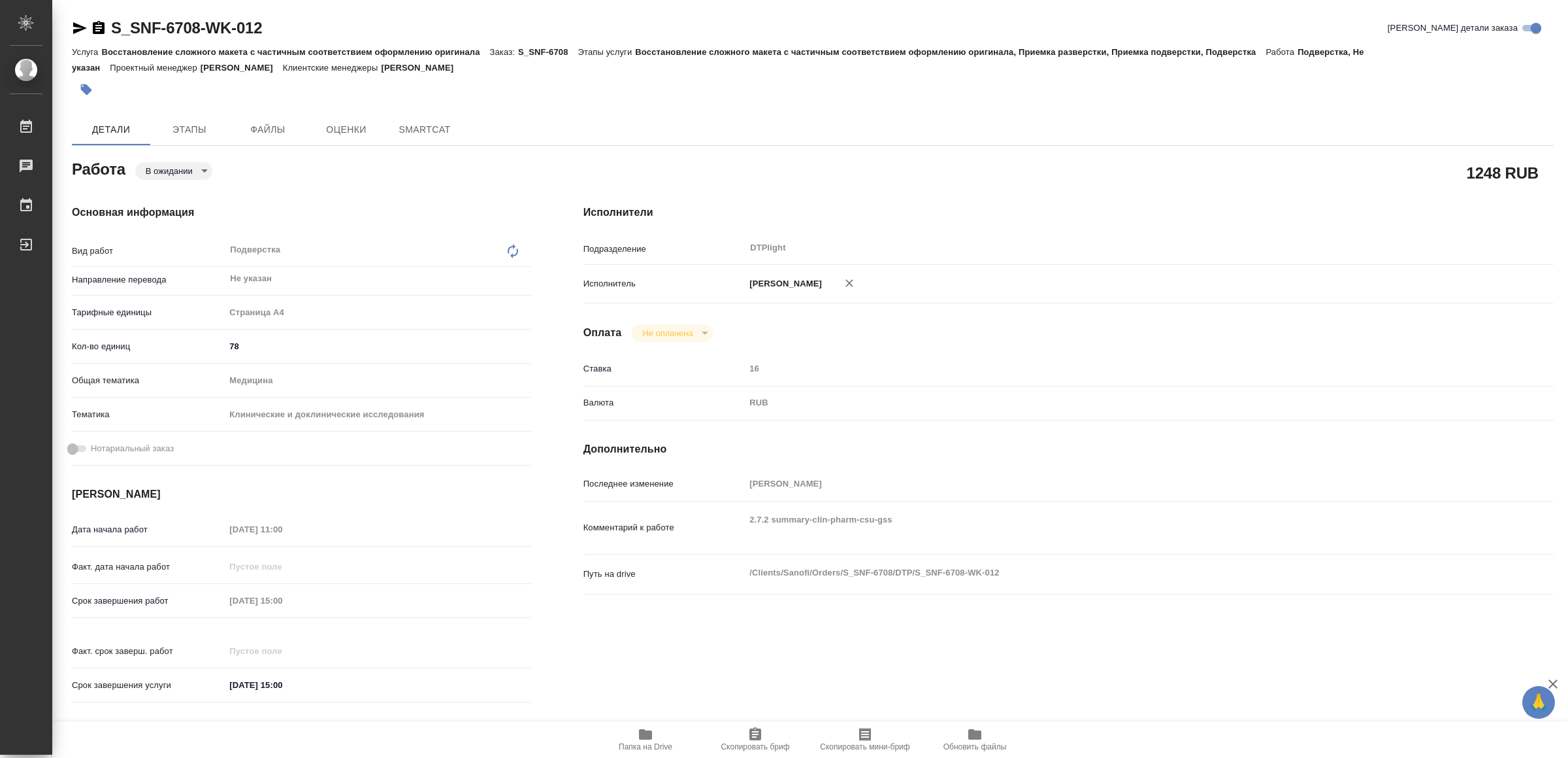
type textarea "x"
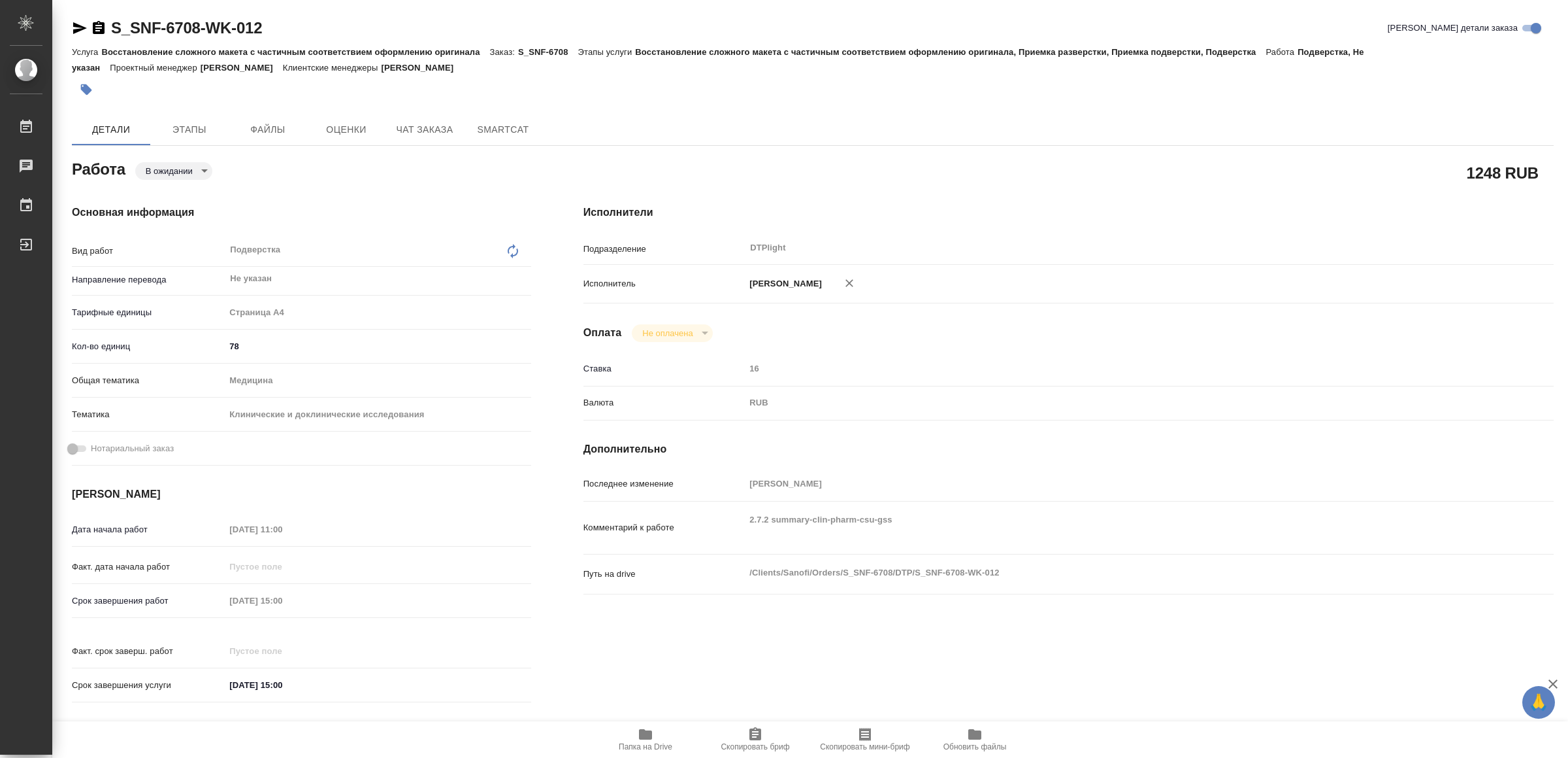
type textarea "x"
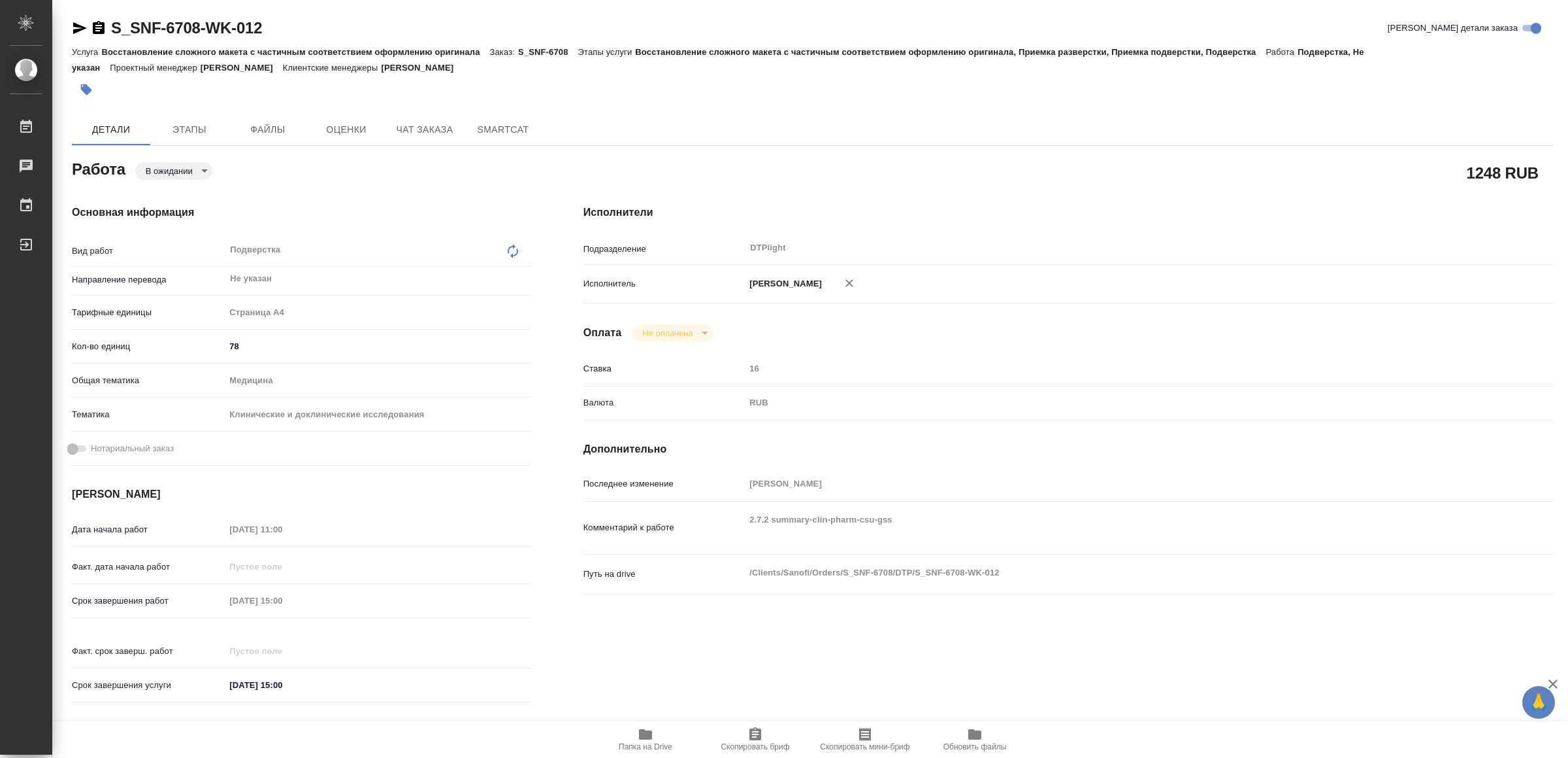
type textarea "x"
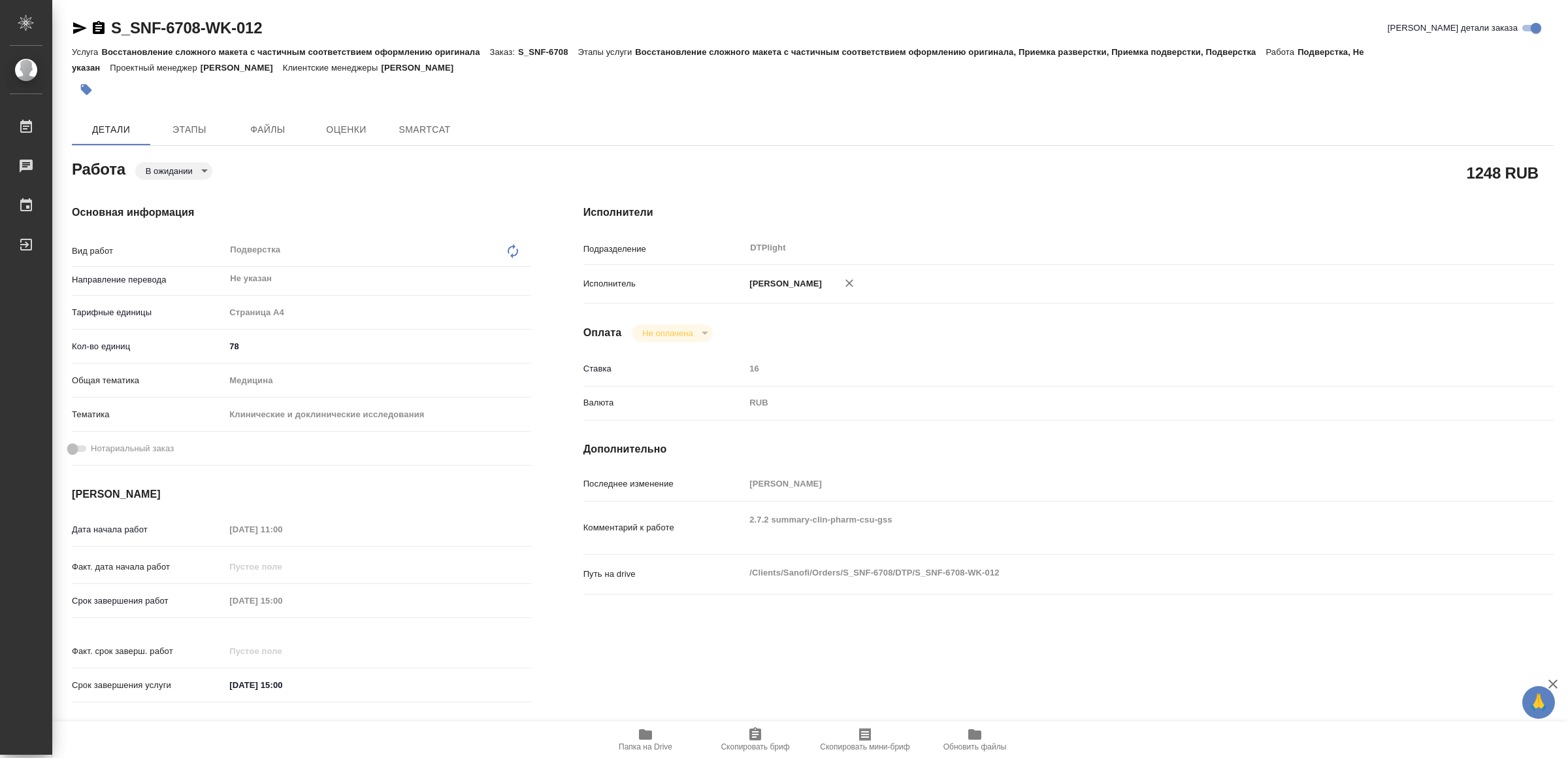
type textarea "x"
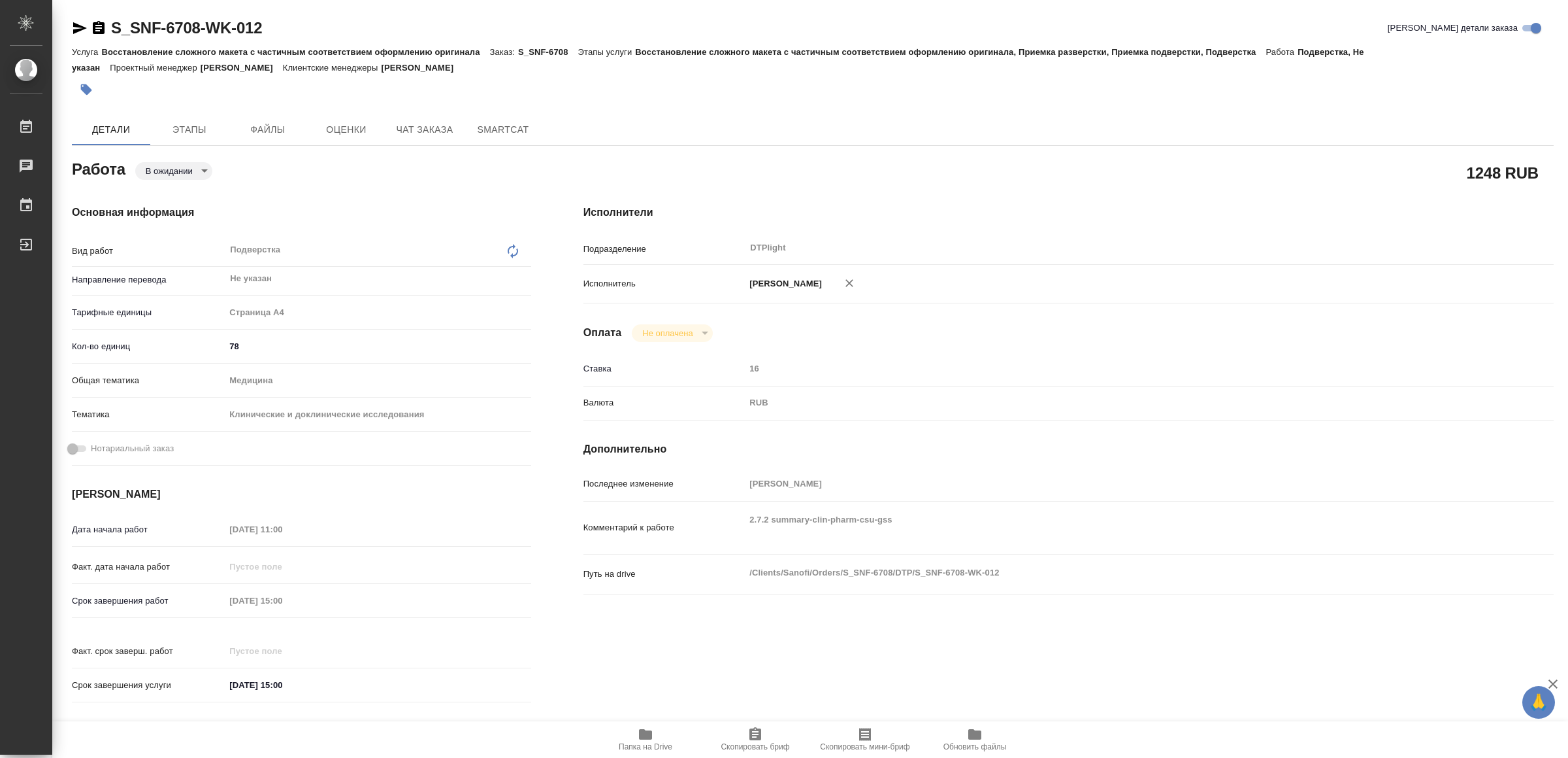
type textarea "x"
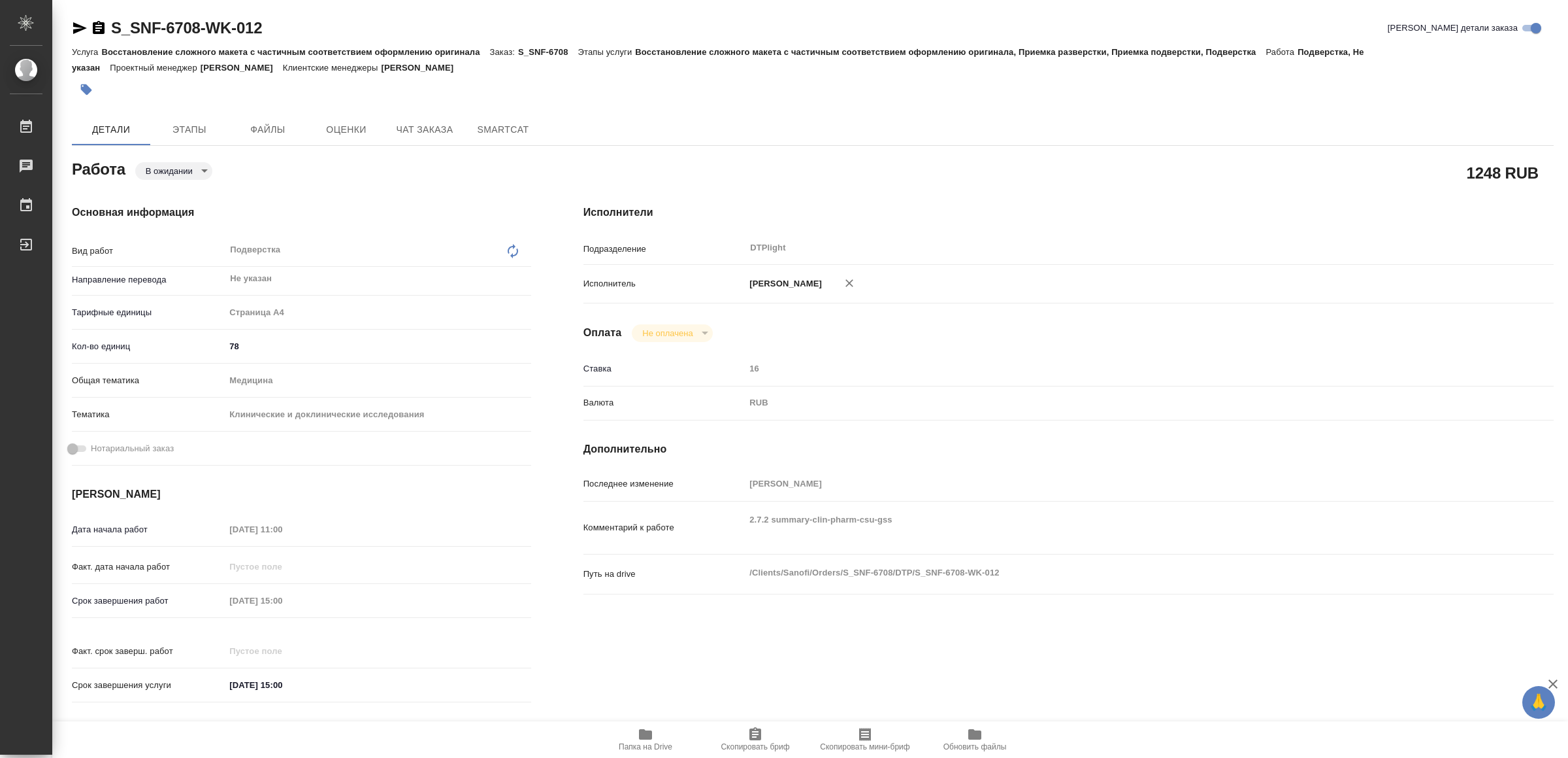
type textarea "x"
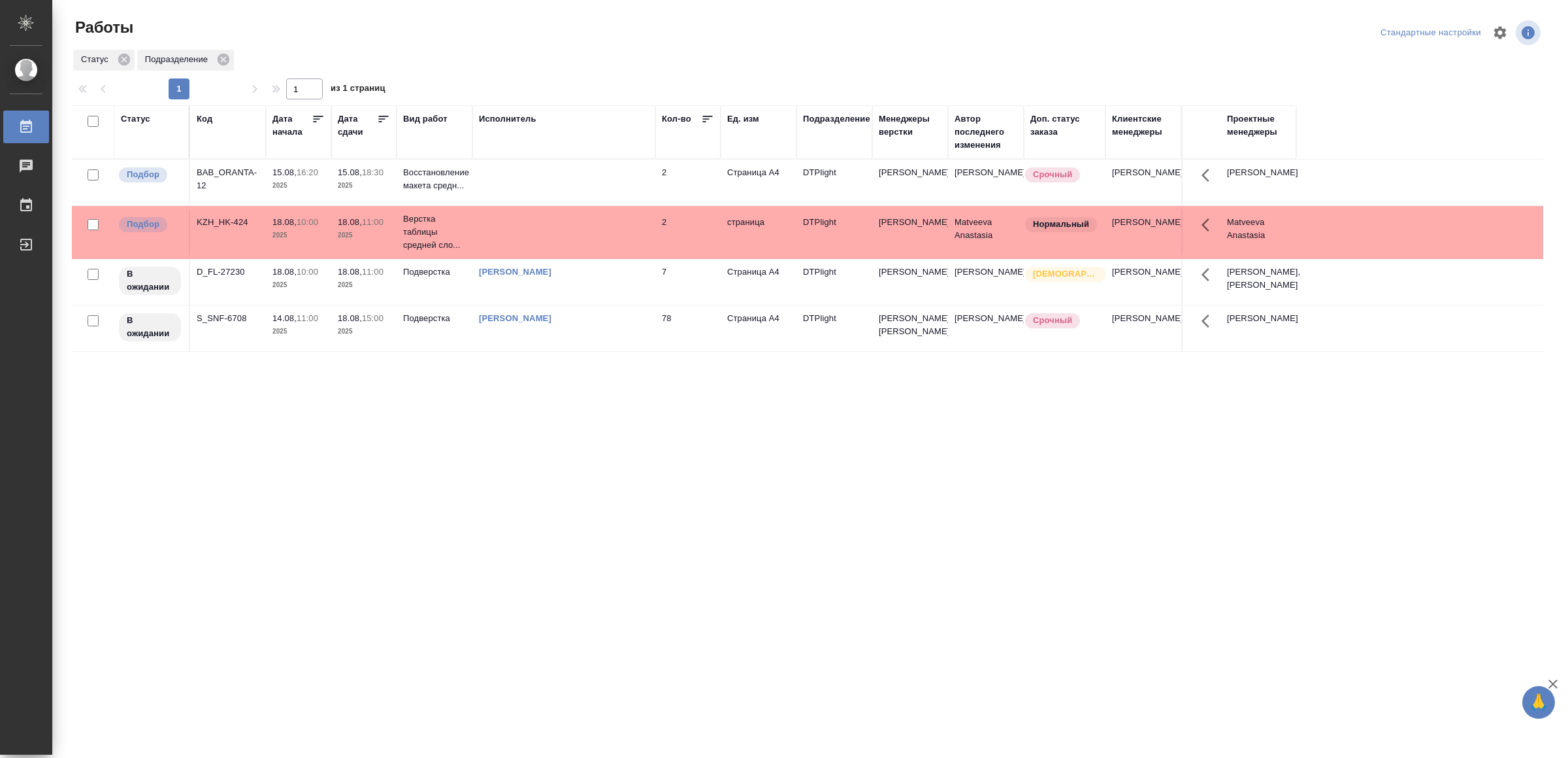
click at [630, 173] on td at bounding box center [564, 182] width 183 height 46
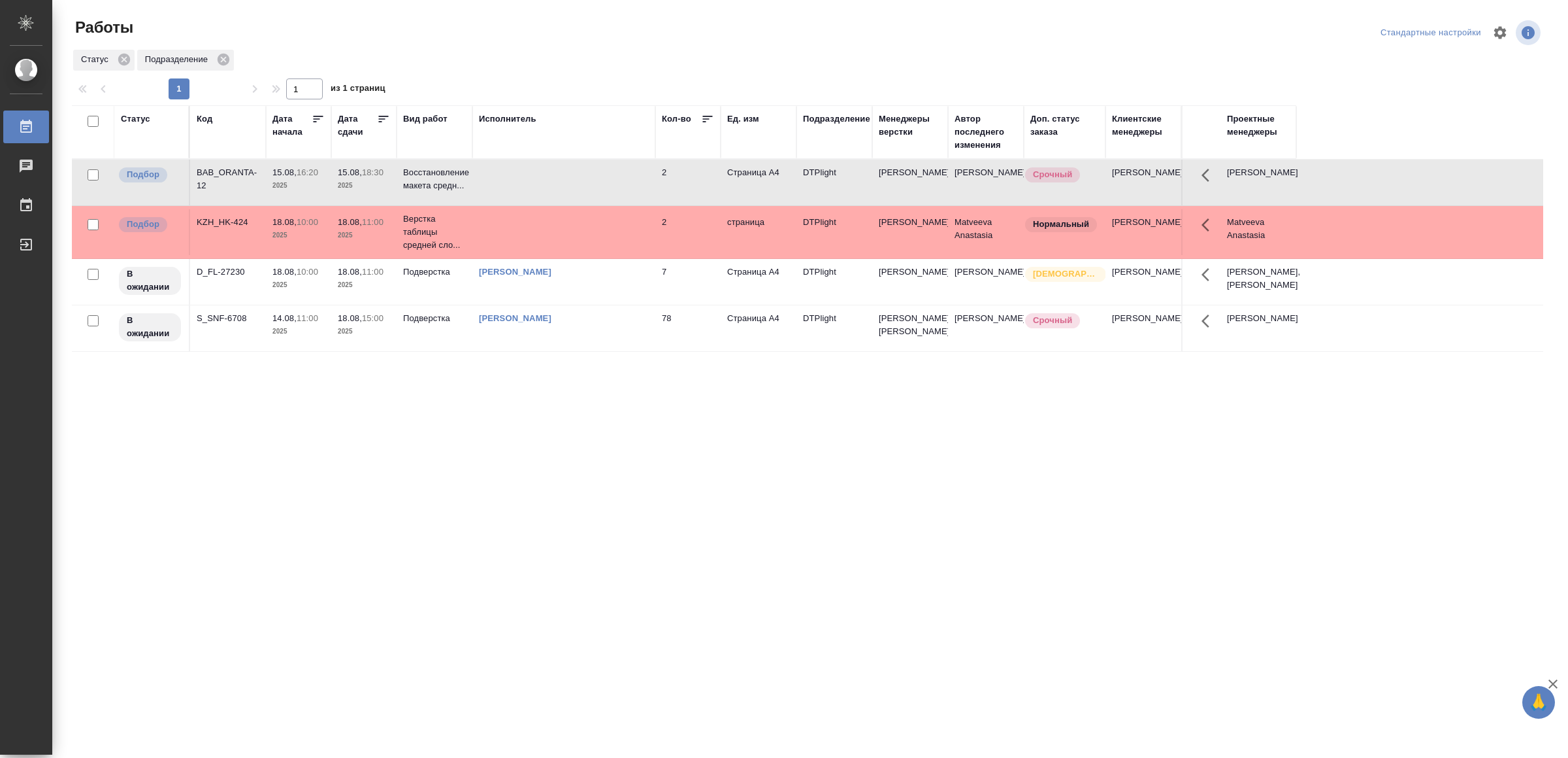
click at [629, 173] on td at bounding box center [564, 182] width 183 height 46
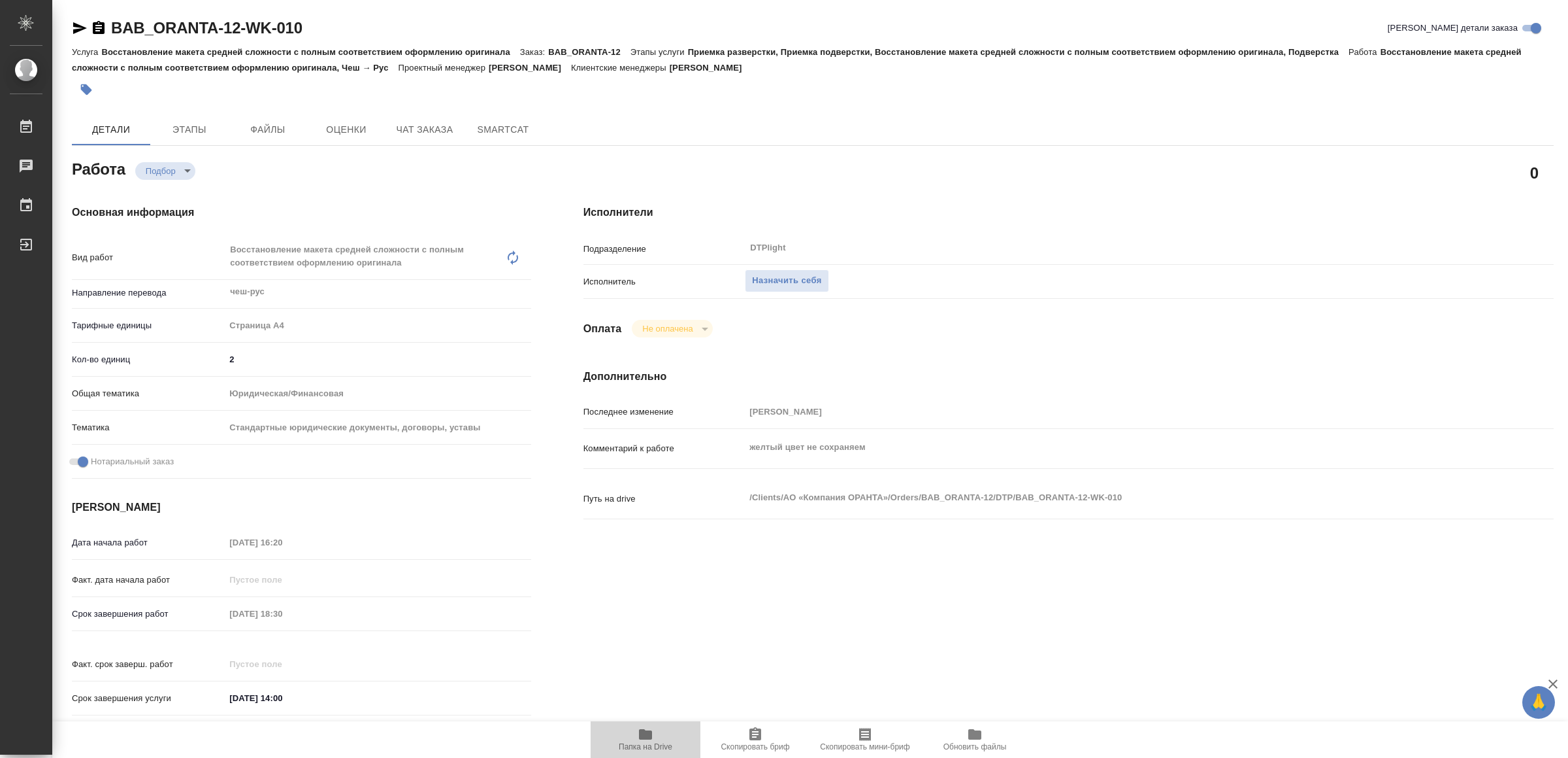
click at [637, 748] on span "Папка на Drive" at bounding box center [646, 747] width 54 height 9
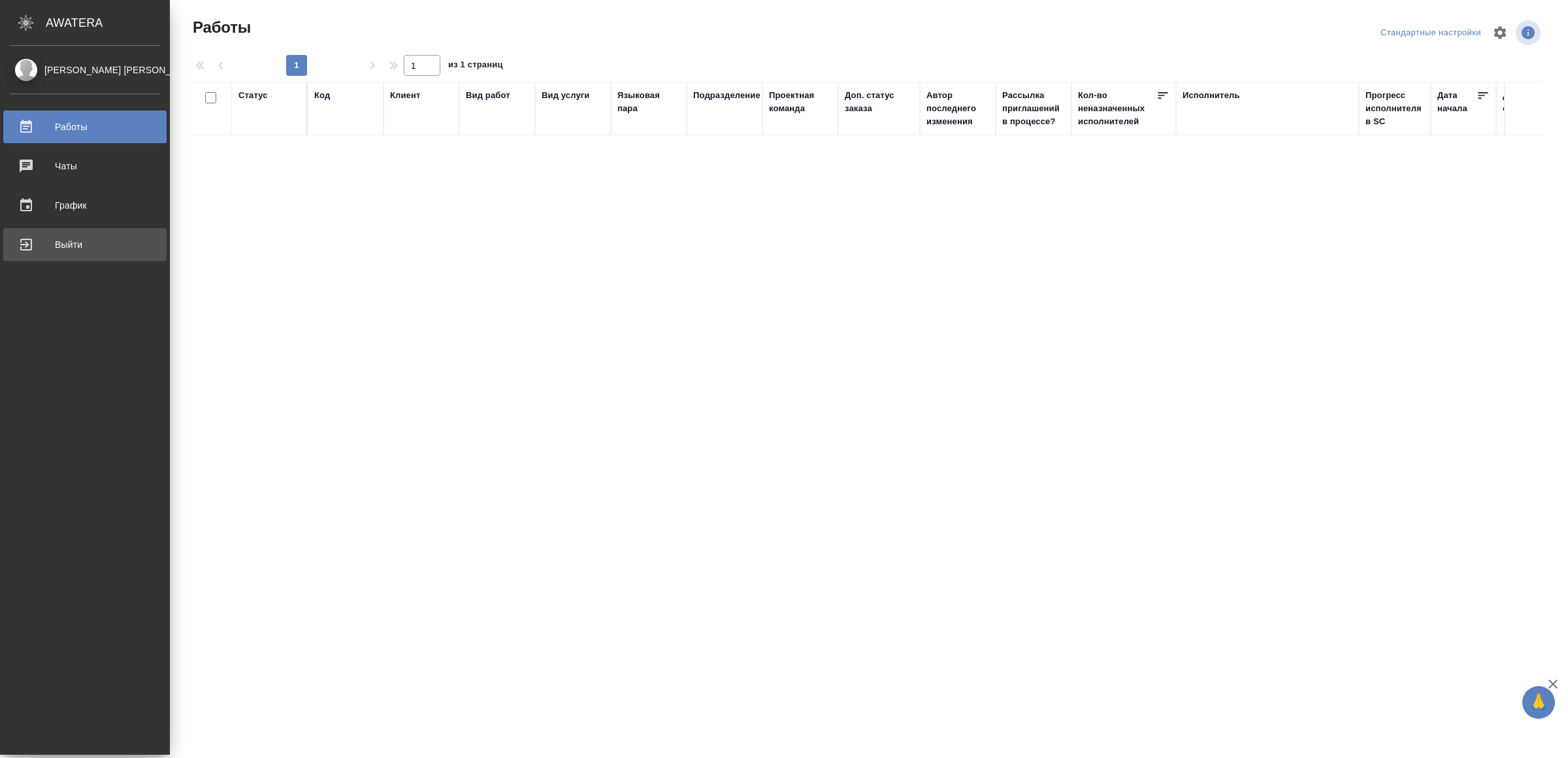
click at [34, 241] on div "Выйти" at bounding box center [85, 245] width 151 height 19
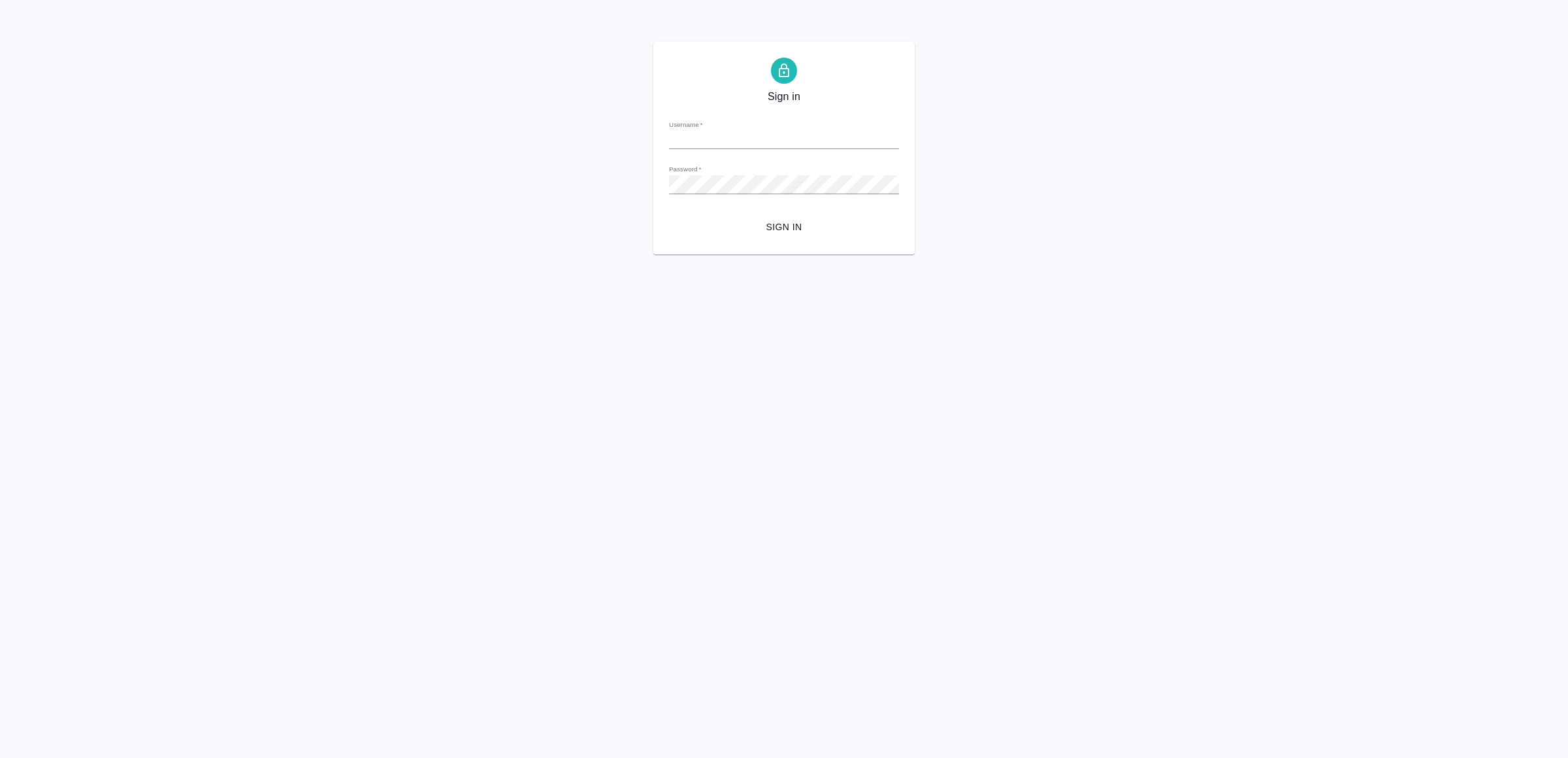
type input "[EMAIL_ADDRESS][DOMAIN_NAME]"
click at [792, 222] on span "Sign in" at bounding box center [784, 228] width 209 height 16
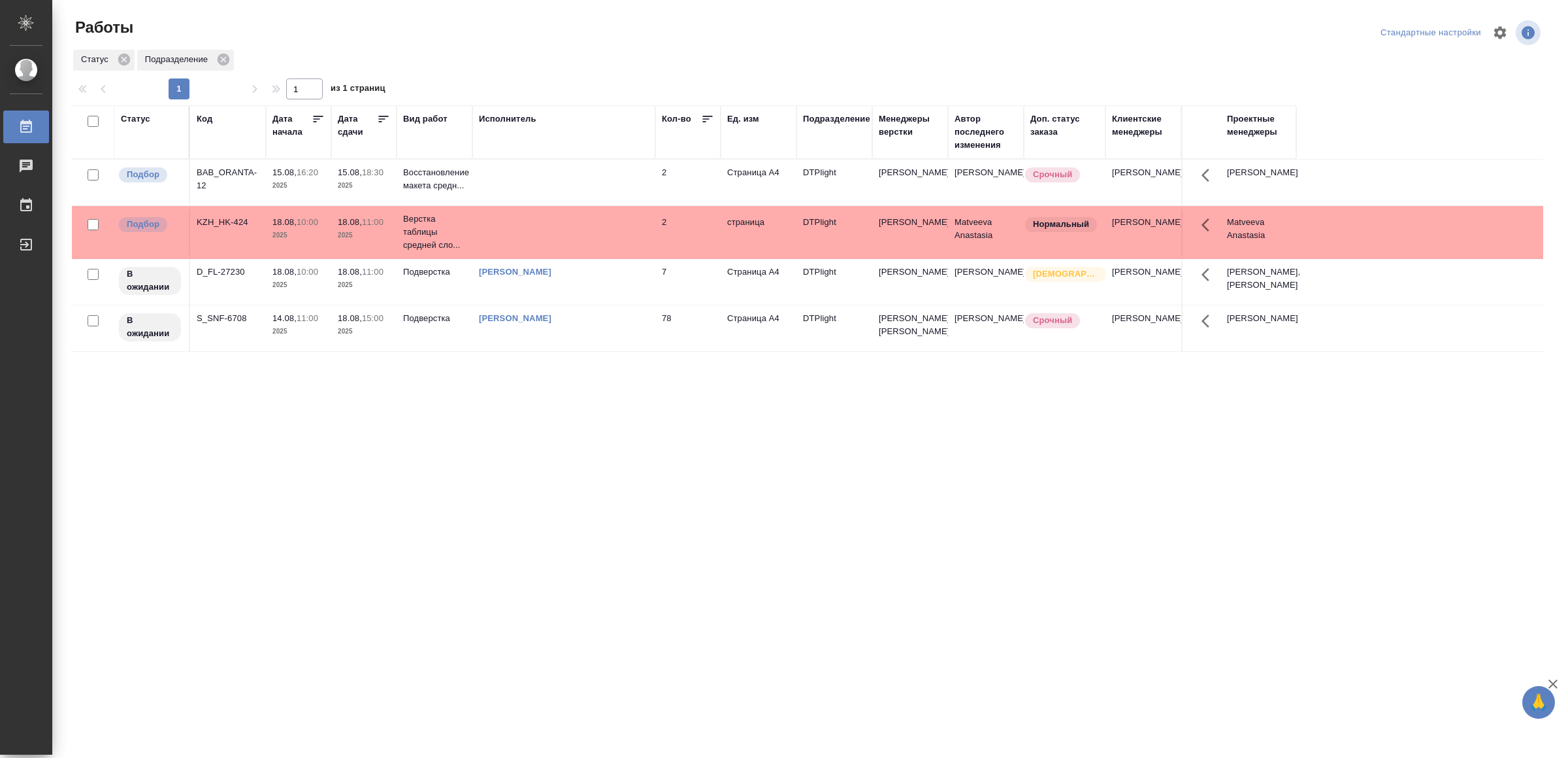
drag, startPoint x: 494, startPoint y: 544, endPoint x: 509, endPoint y: 542, distance: 15.1
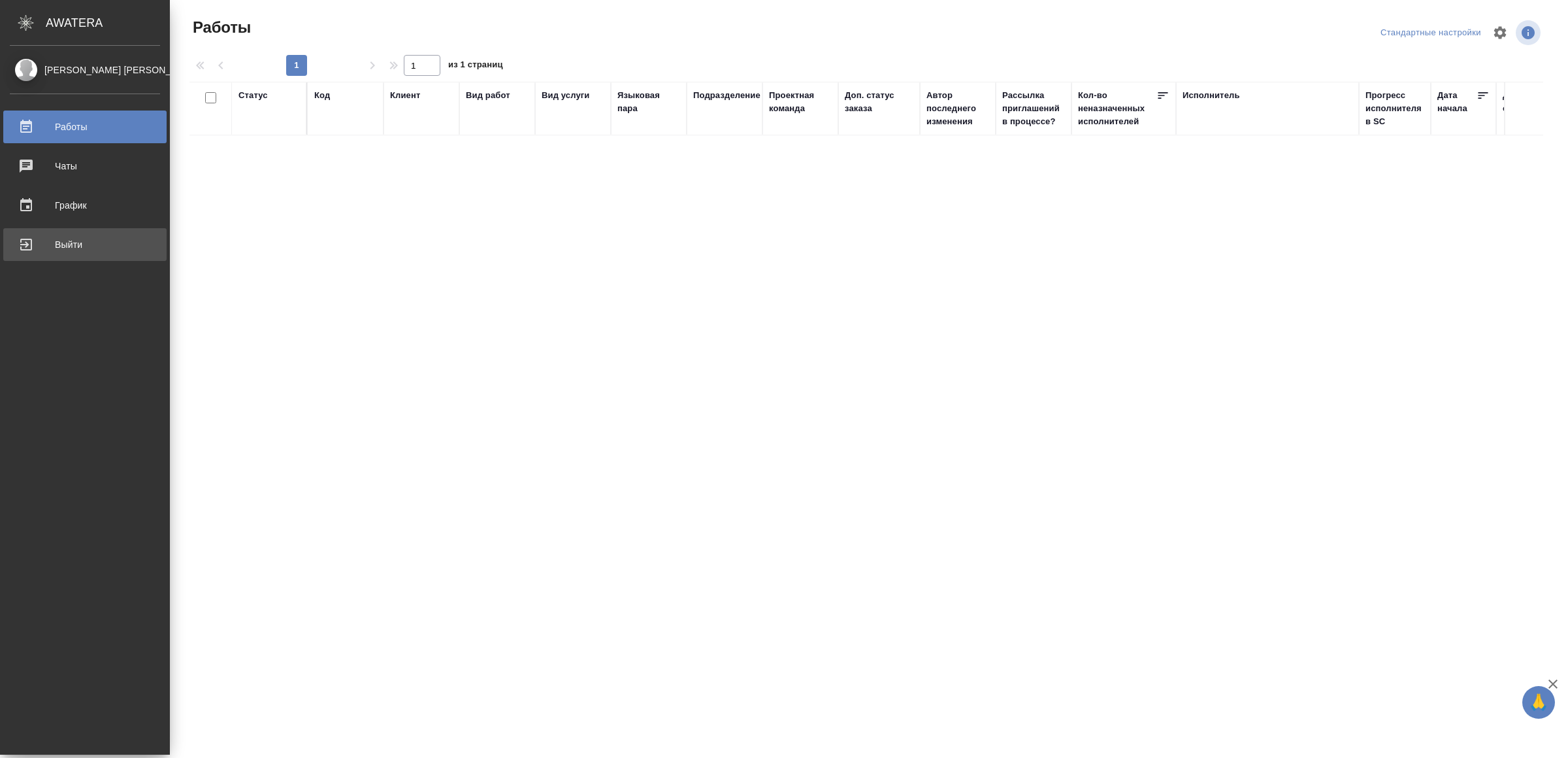
click at [40, 239] on div "Выйти" at bounding box center [85, 245] width 151 height 19
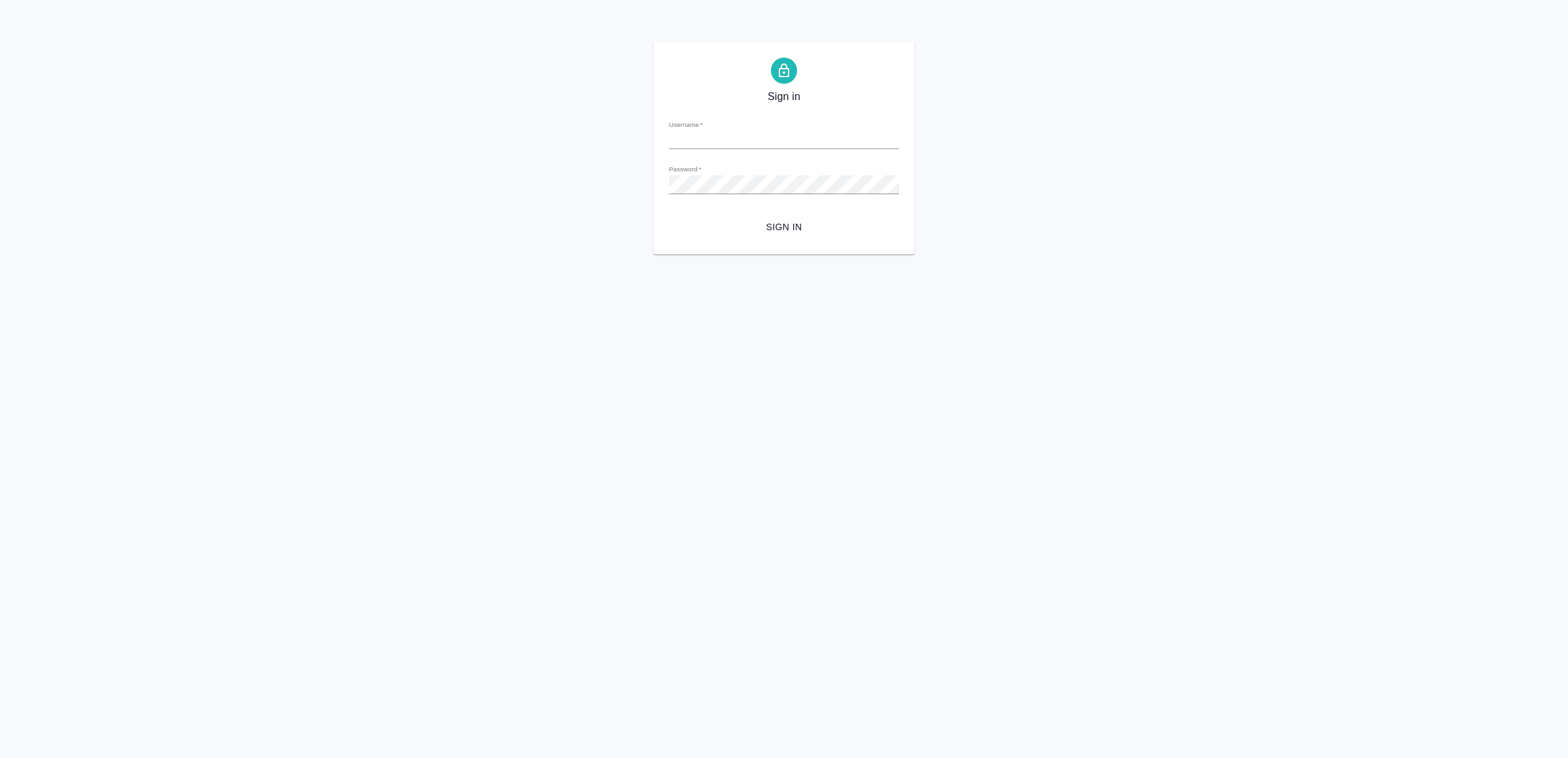
type input "[EMAIL_ADDRESS][DOMAIN_NAME]"
click at [792, 225] on span "Sign in" at bounding box center [784, 228] width 209 height 16
